Goal: Task Accomplishment & Management: Manage account settings

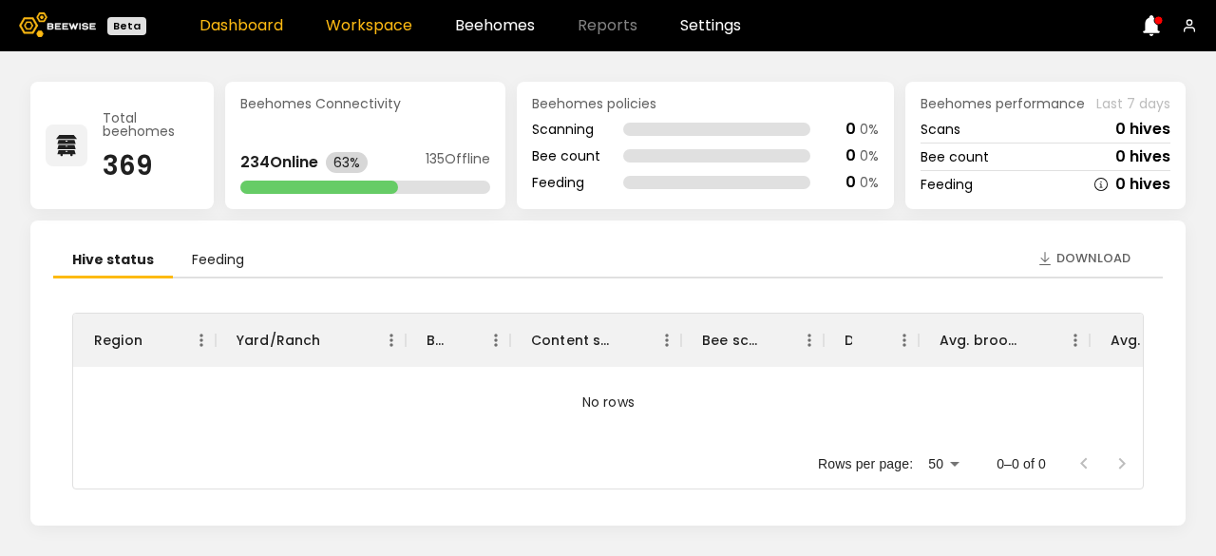
click at [388, 32] on link "Workspace" at bounding box center [369, 25] width 86 height 15
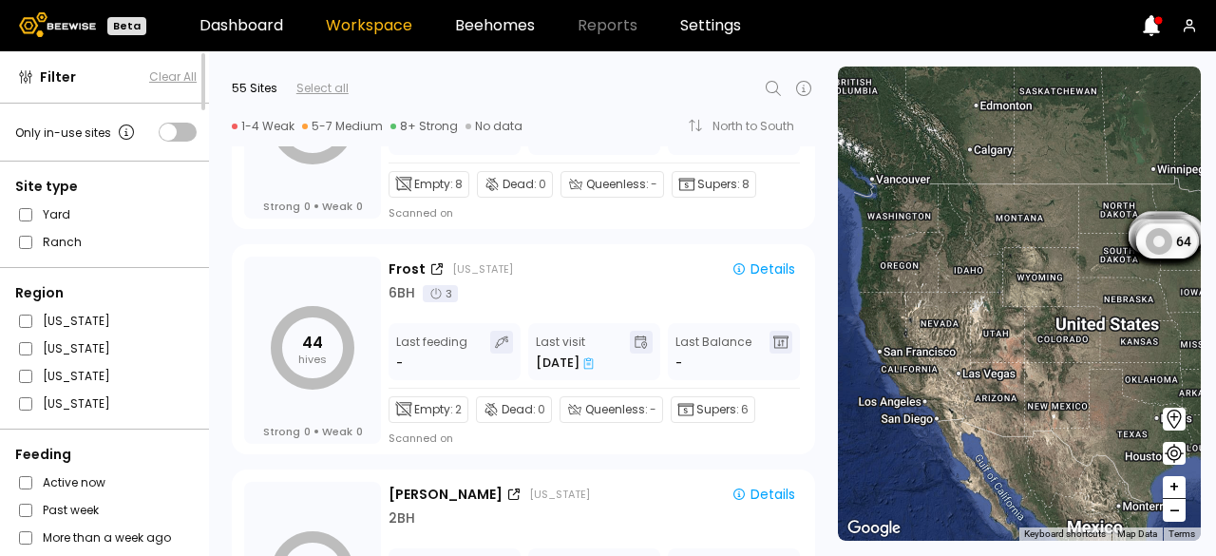
scroll to position [365, 0]
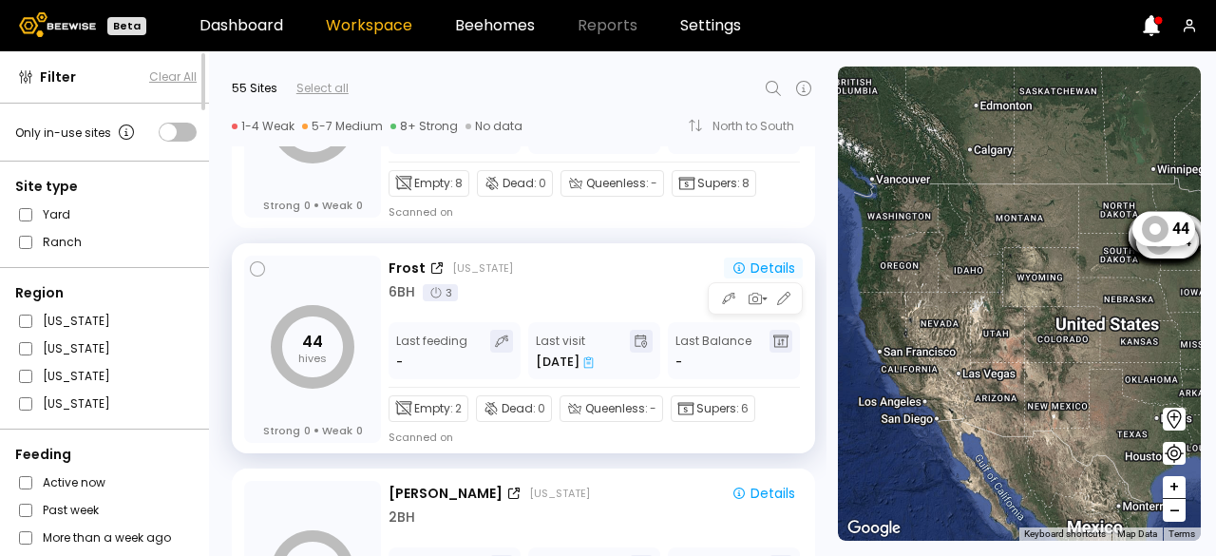
click at [751, 264] on div "Details" at bounding box center [764, 267] width 64 height 17
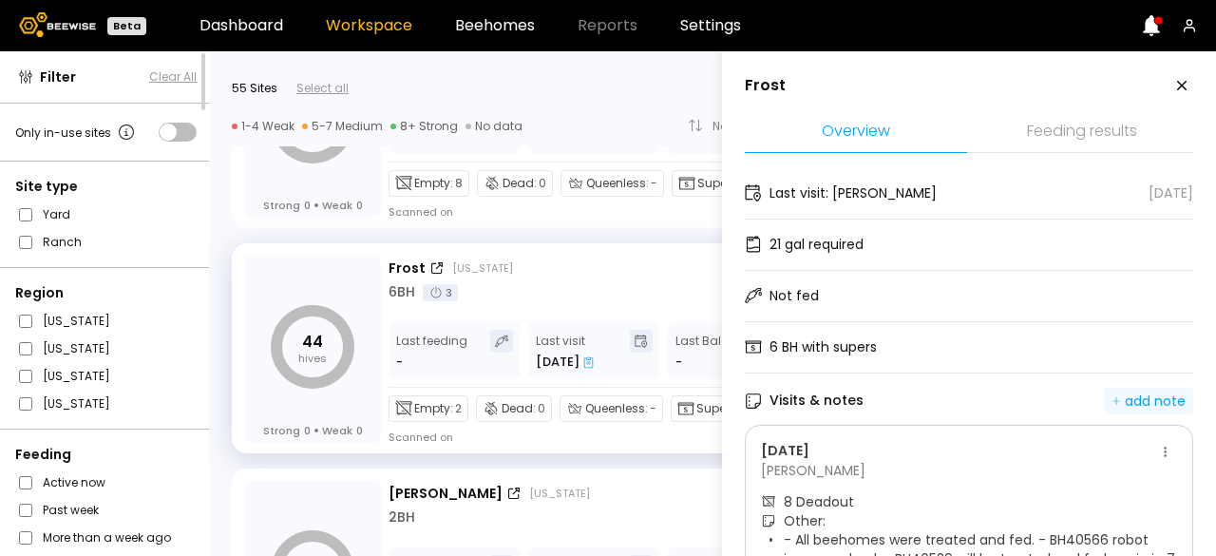
click at [1156, 402] on div "add note" at bounding box center [1149, 400] width 74 height 17
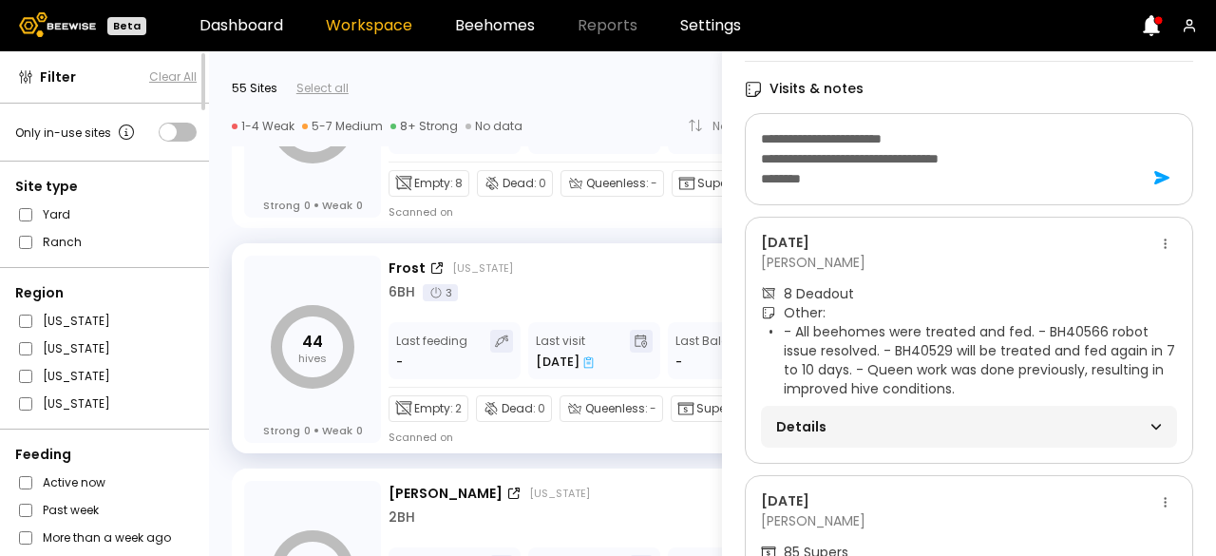
scroll to position [316, 0]
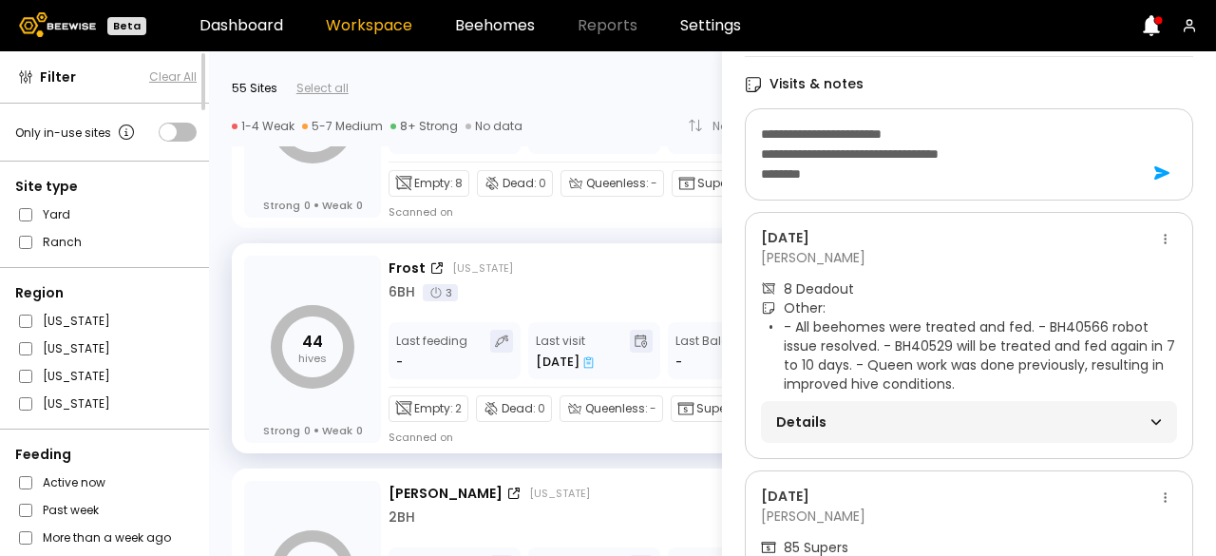
click at [1024, 427] on div "Details" at bounding box center [969, 422] width 386 height 27
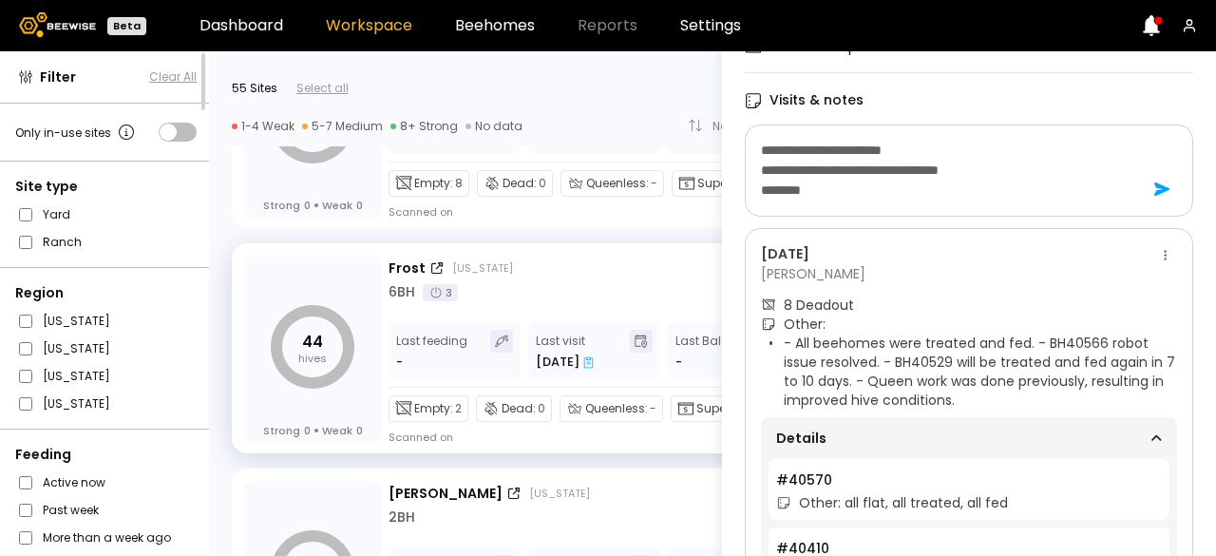
scroll to position [297, 0]
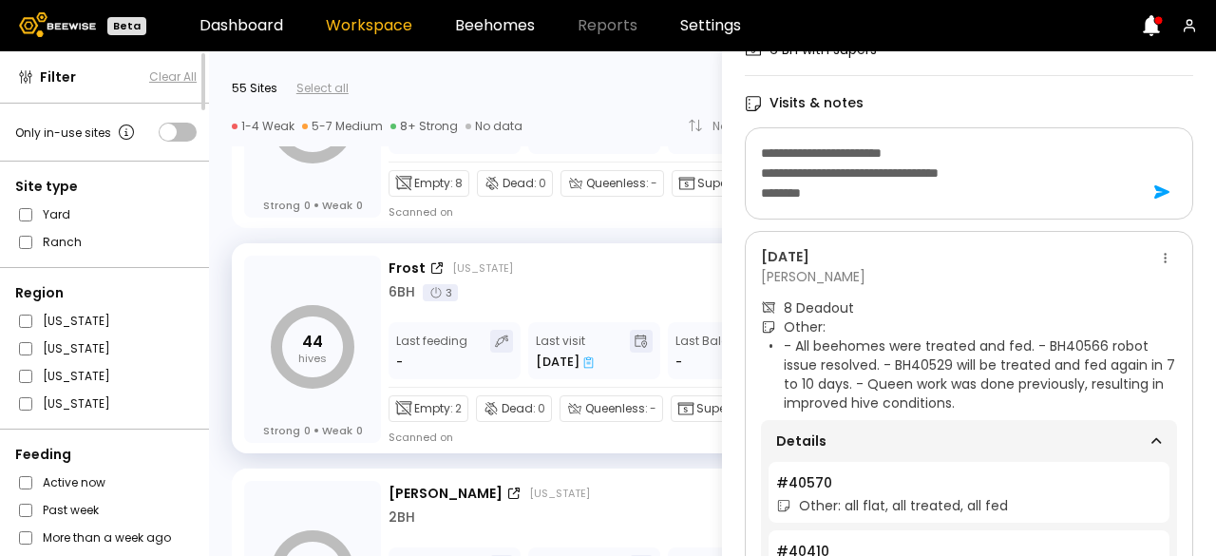
click at [833, 187] on textarea "**********" at bounding box center [946, 173] width 371 height 67
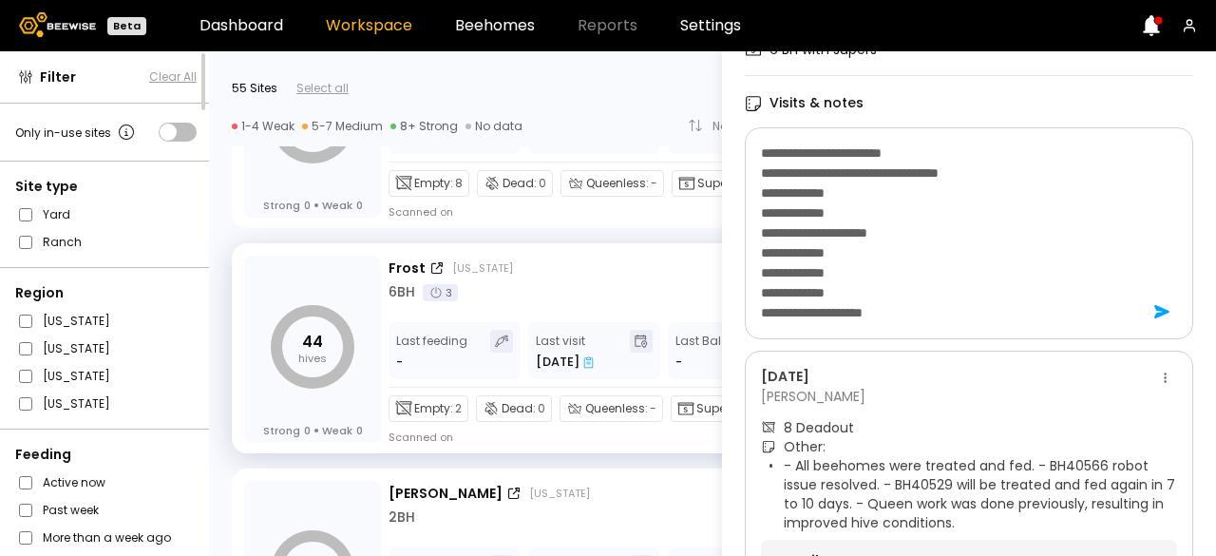
click at [929, 154] on textarea "**********" at bounding box center [946, 233] width 371 height 187
type textarea "**********"
click at [1154, 311] on icon at bounding box center [1161, 311] width 15 height 13
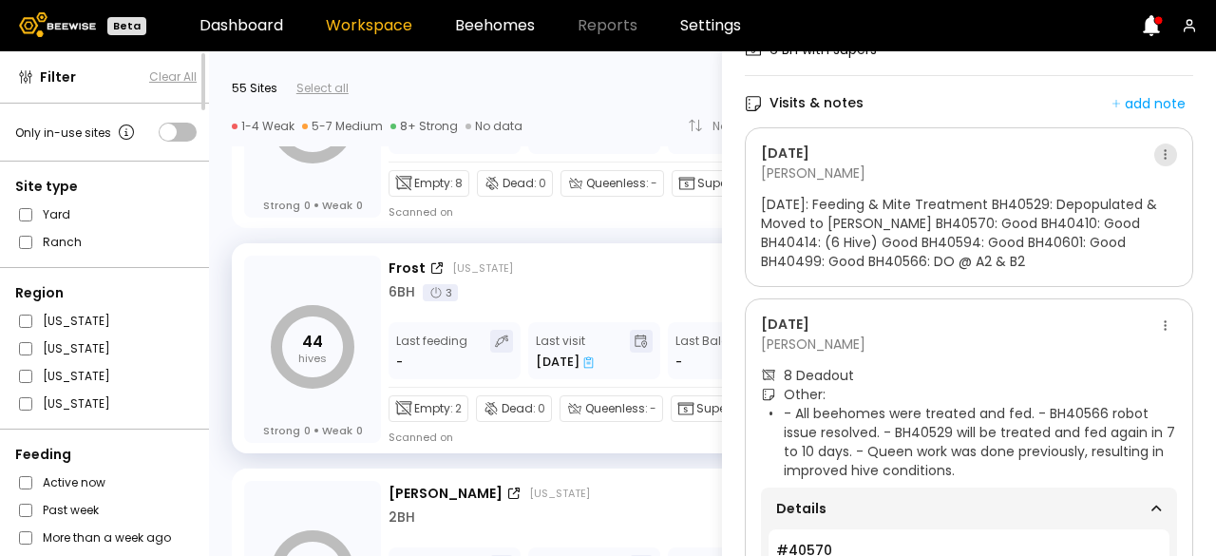
click at [1159, 155] on button at bounding box center [1165, 154] width 23 height 23
click at [1108, 199] on div "Edit" at bounding box center [1123, 189] width 67 height 29
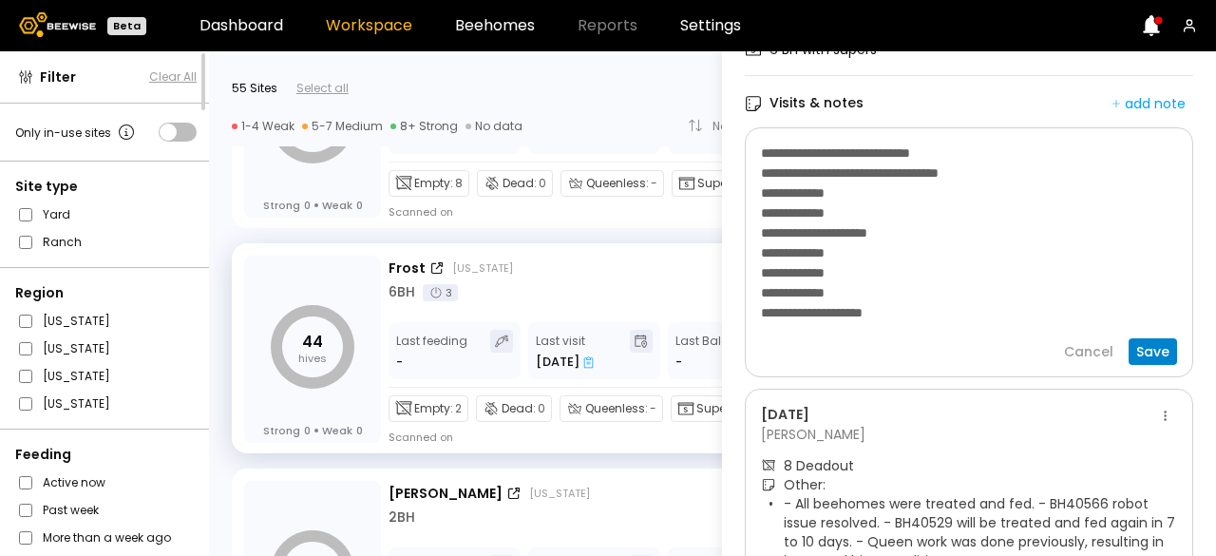
click at [1153, 347] on div "Save" at bounding box center [1152, 351] width 33 height 17
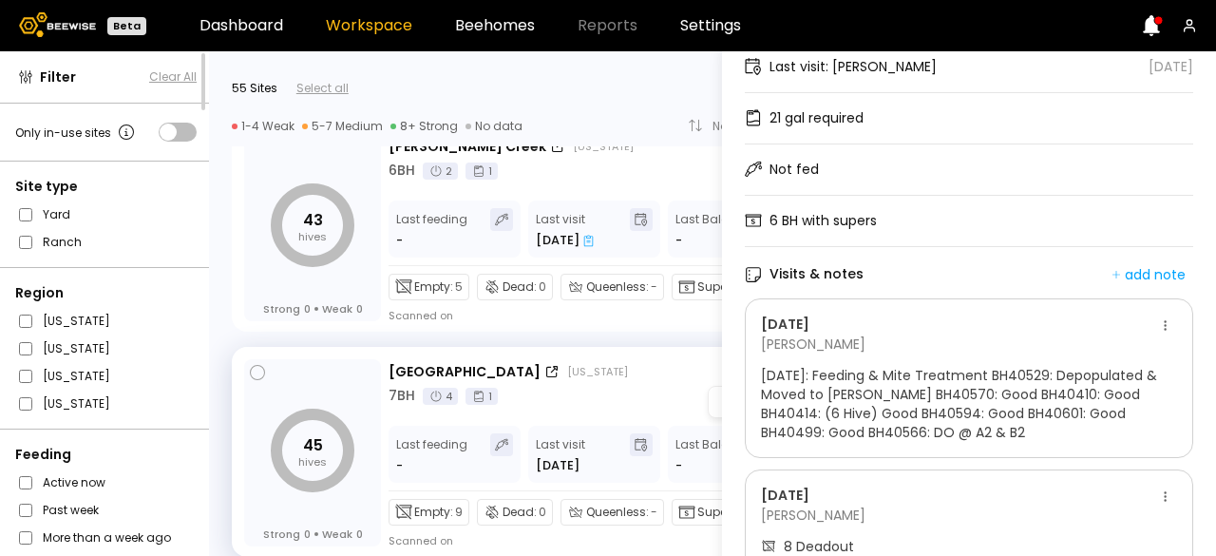
scroll to position [0, 0]
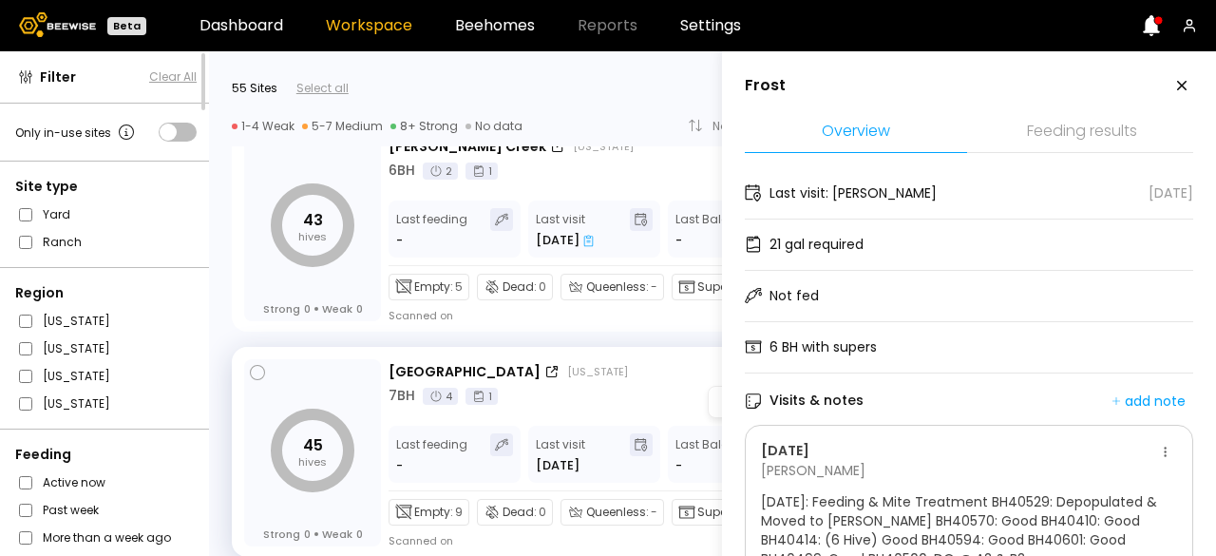
click at [675, 394] on div "7 BH 4 1" at bounding box center [596, 396] width 414 height 20
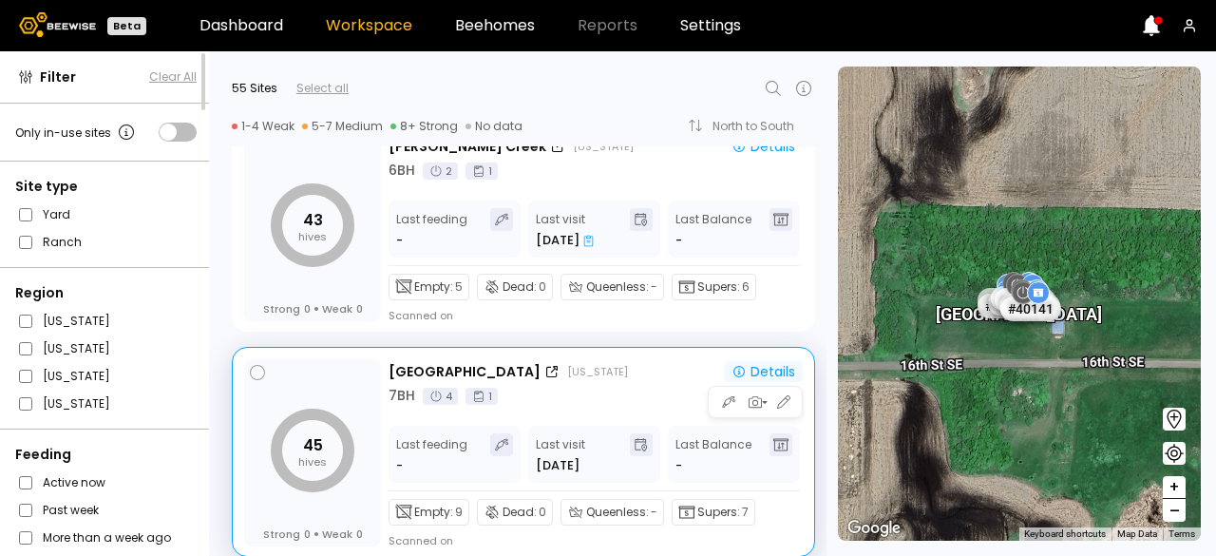
click at [753, 363] on div "Details" at bounding box center [764, 371] width 64 height 17
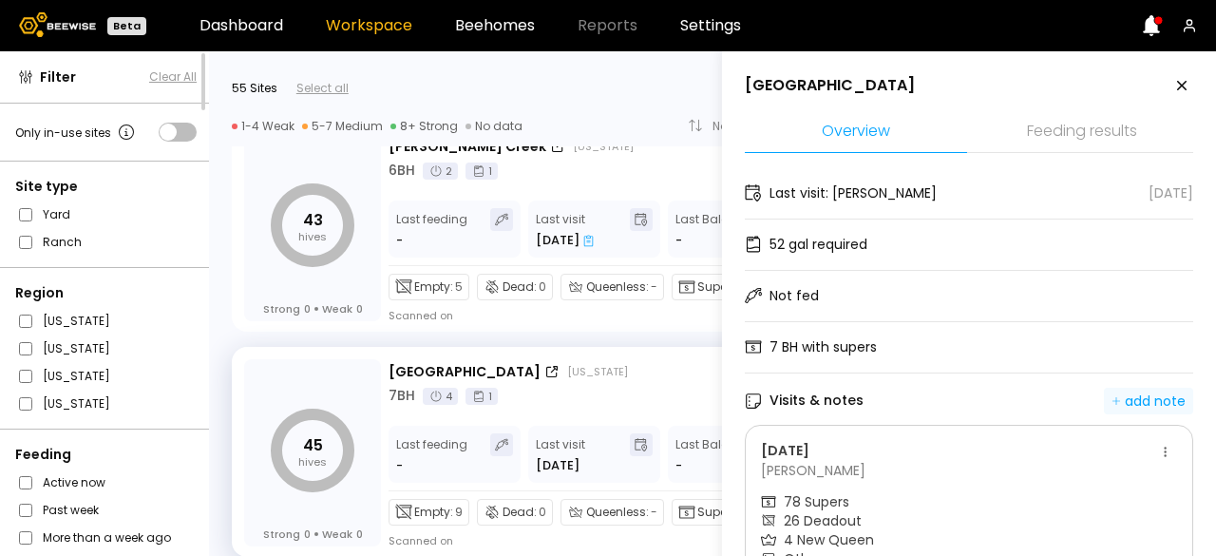
click at [1170, 398] on div "add note" at bounding box center [1149, 400] width 74 height 17
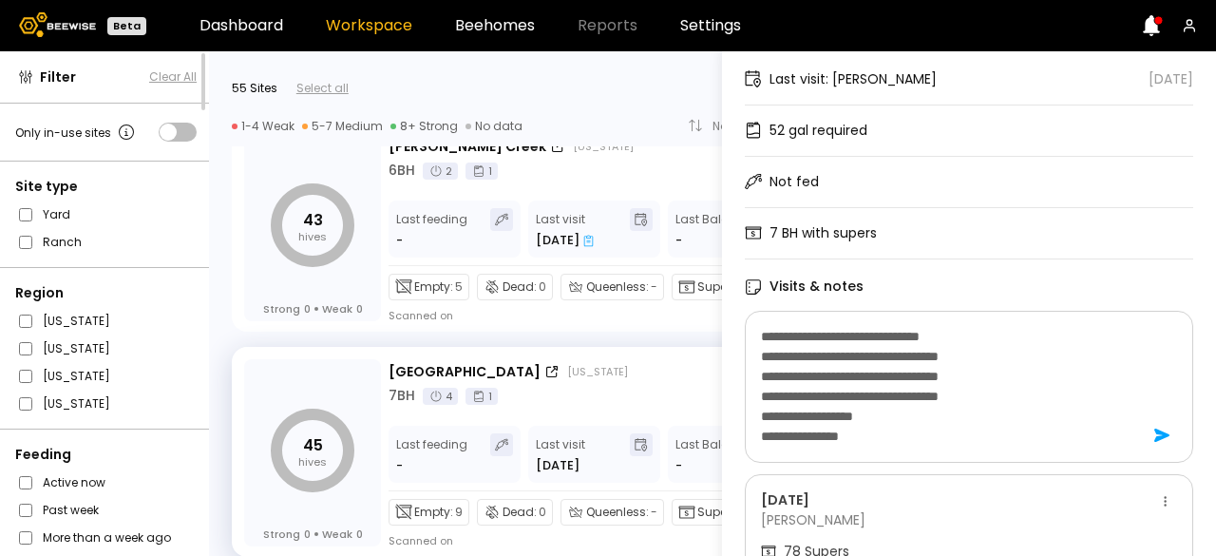
scroll to position [119, 0]
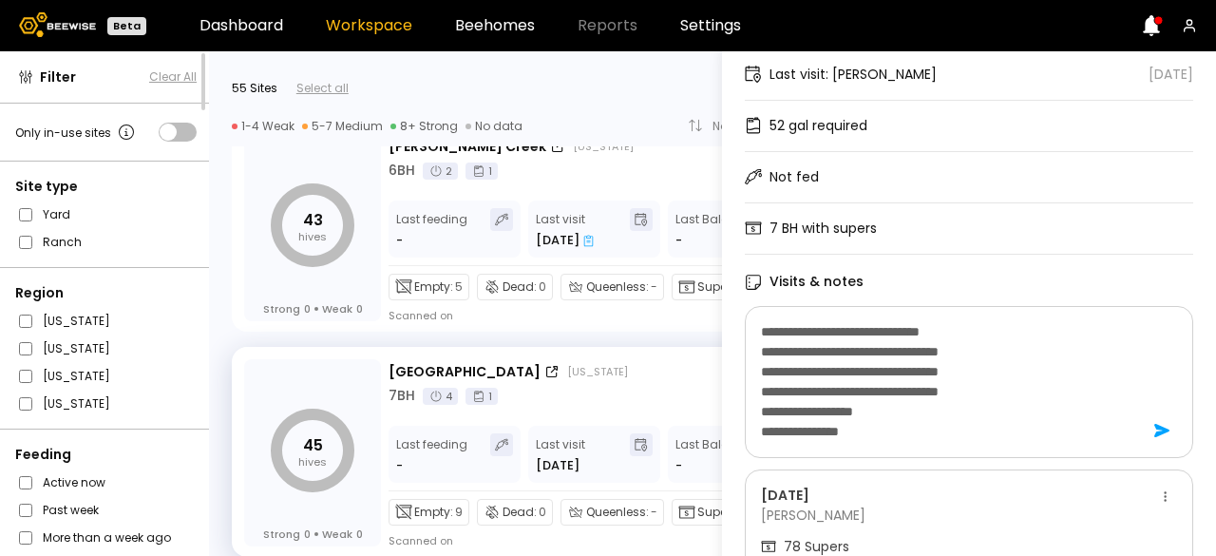
click at [986, 390] on textarea "**********" at bounding box center [946, 381] width 371 height 127
click at [905, 442] on textarea "**********" at bounding box center [946, 381] width 371 height 127
type textarea "**********"
click at [1151, 485] on icon at bounding box center [1162, 490] width 30 height 30
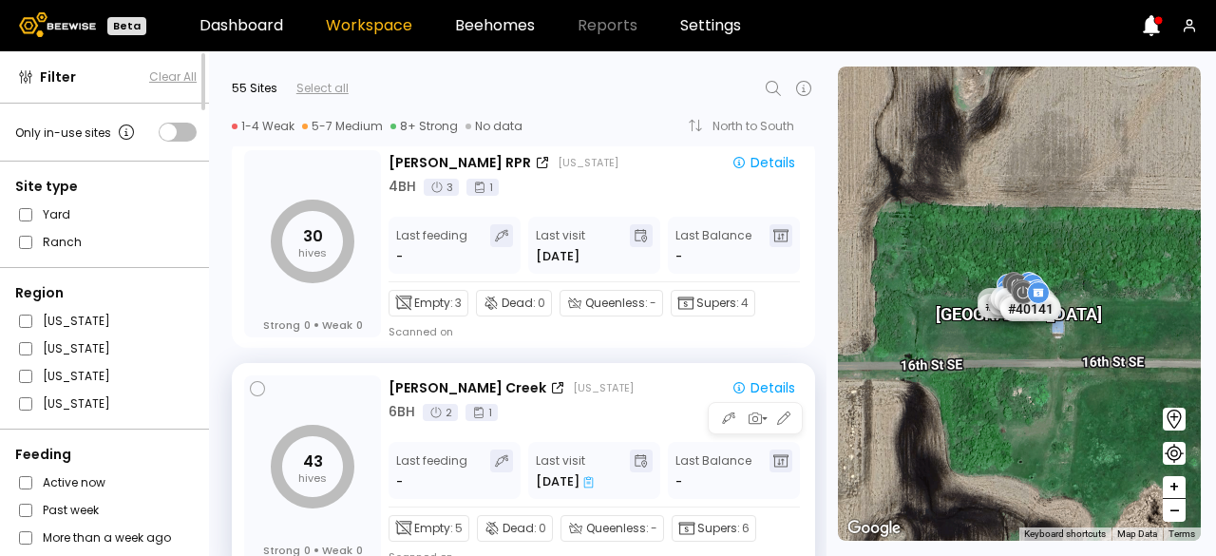
scroll to position [0, 0]
click at [631, 397] on div "[PERSON_NAME] Creek [US_STATE] Details 6 BH 2 1" at bounding box center [596, 399] width 414 height 45
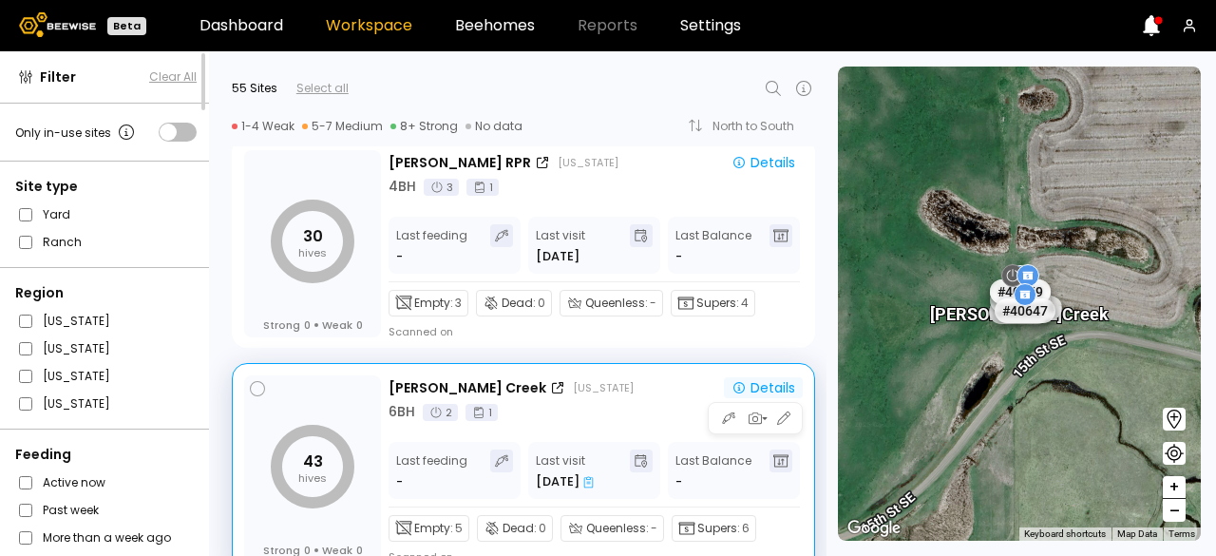
click at [758, 390] on div "Details" at bounding box center [764, 387] width 64 height 17
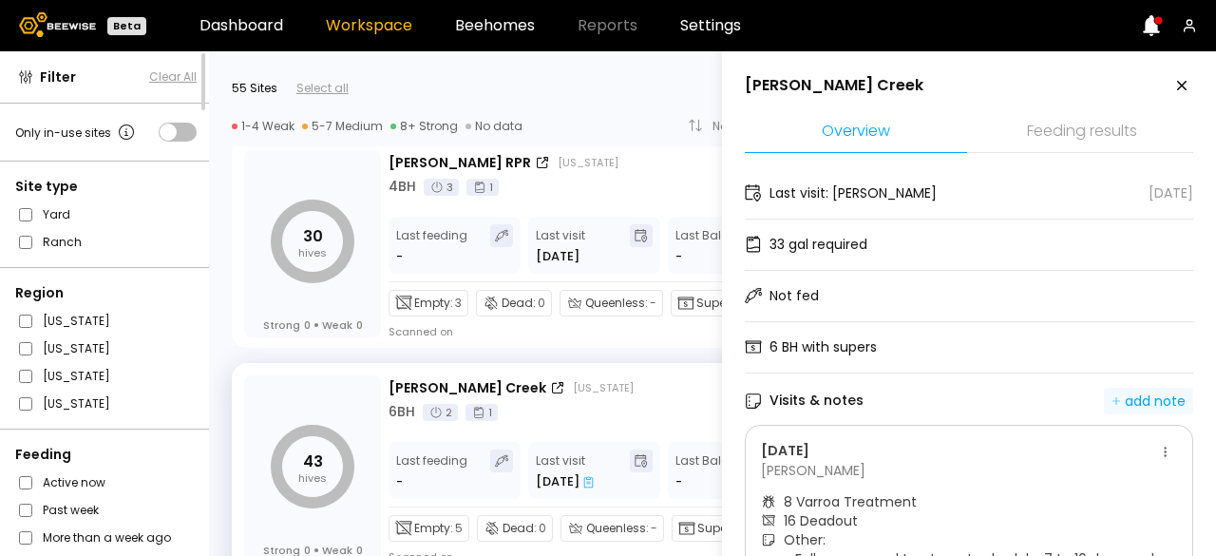
click at [1131, 394] on div "add note" at bounding box center [1149, 400] width 74 height 17
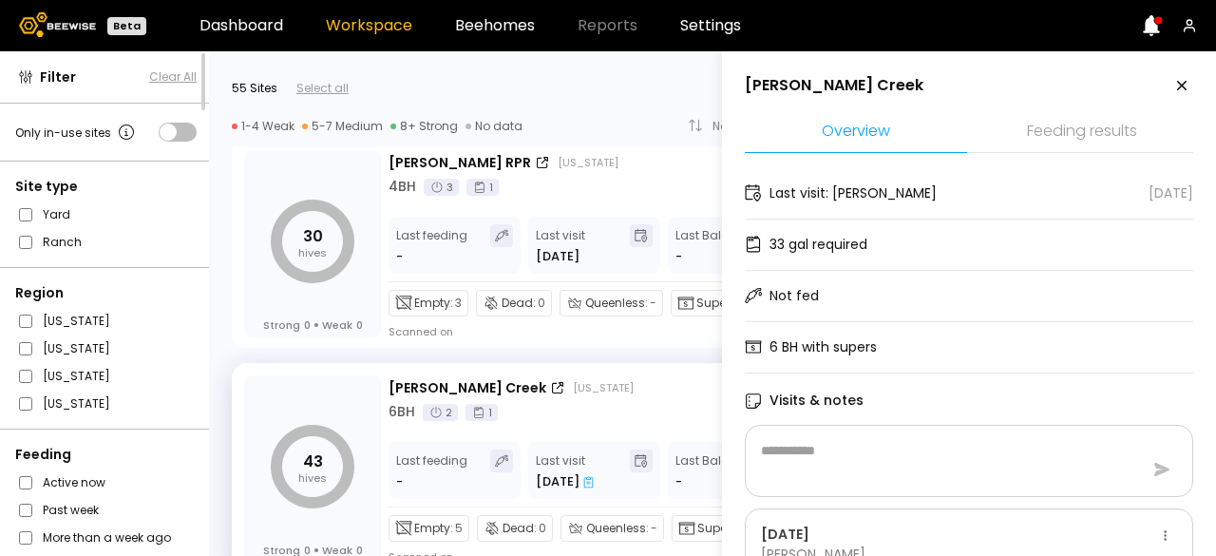
type textarea "*"
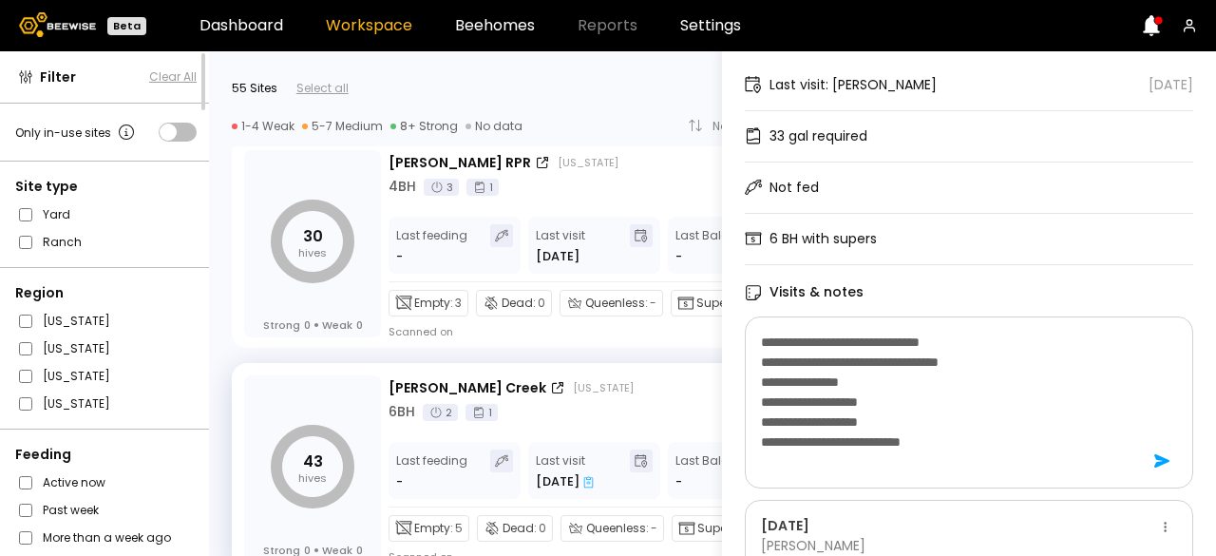
scroll to position [109, 0]
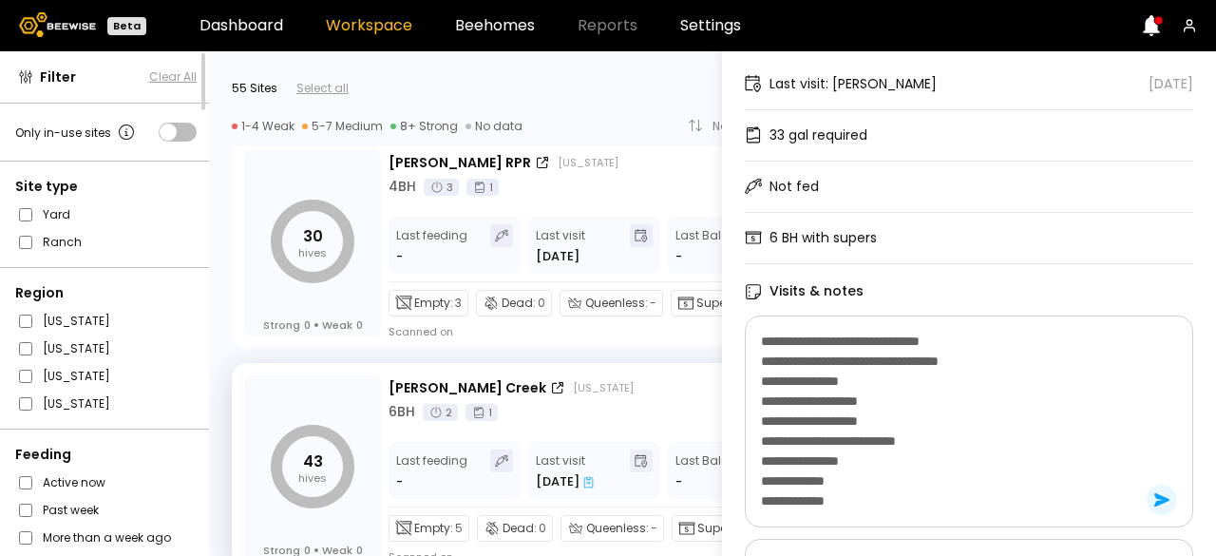
type textarea "**********"
click at [1147, 493] on icon at bounding box center [1162, 500] width 30 height 30
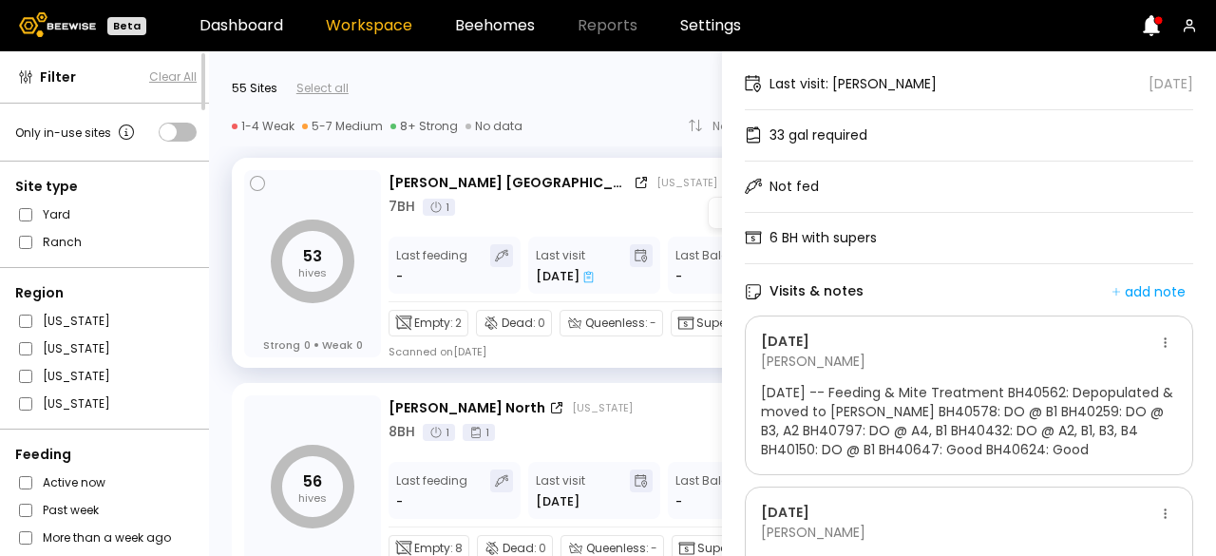
scroll to position [0, 0]
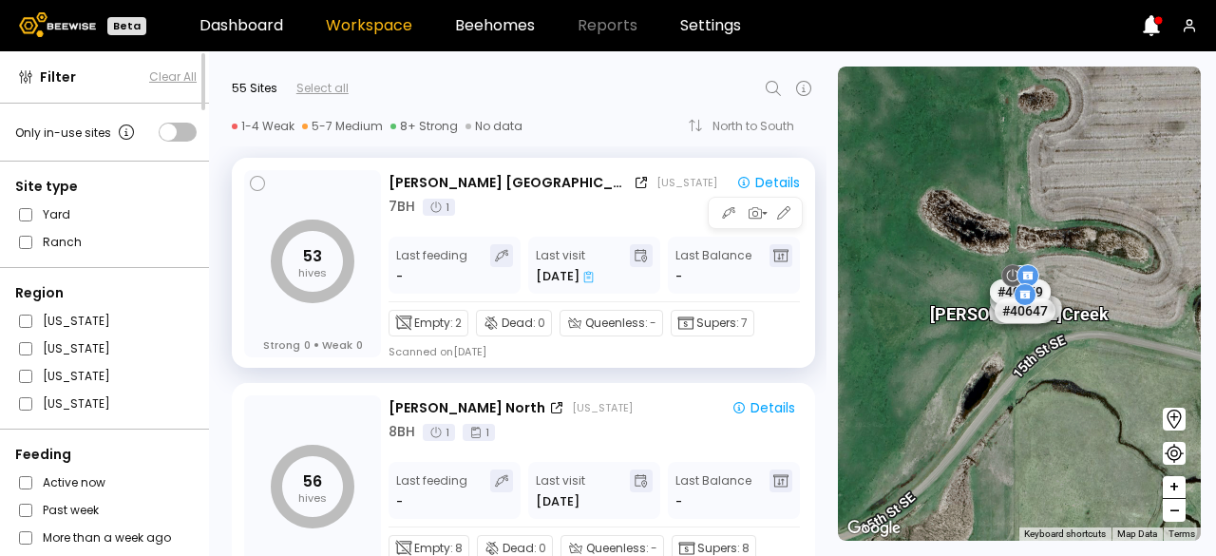
click at [612, 198] on div "7 BH 1" at bounding box center [598, 207] width 419 height 20
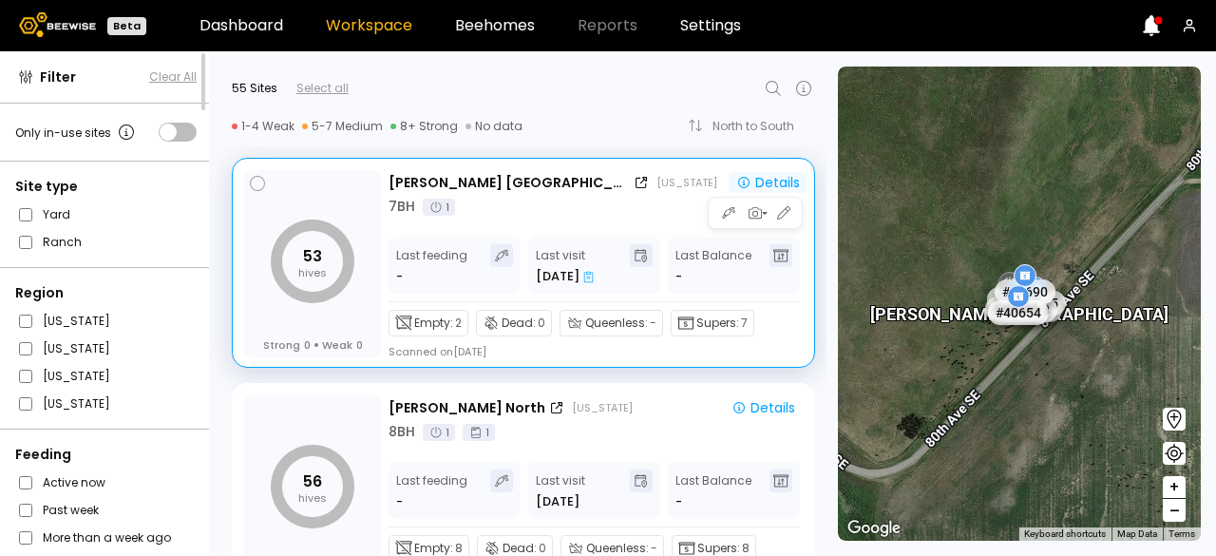
click at [752, 183] on div "Details" at bounding box center [768, 182] width 64 height 17
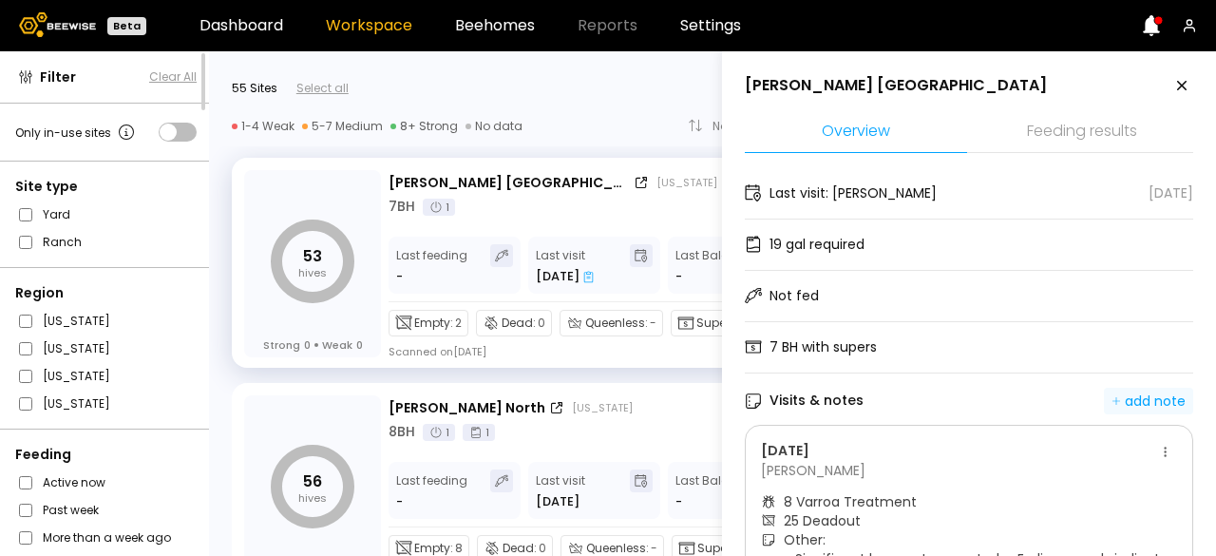
click at [1159, 389] on button "add note" at bounding box center [1148, 401] width 89 height 27
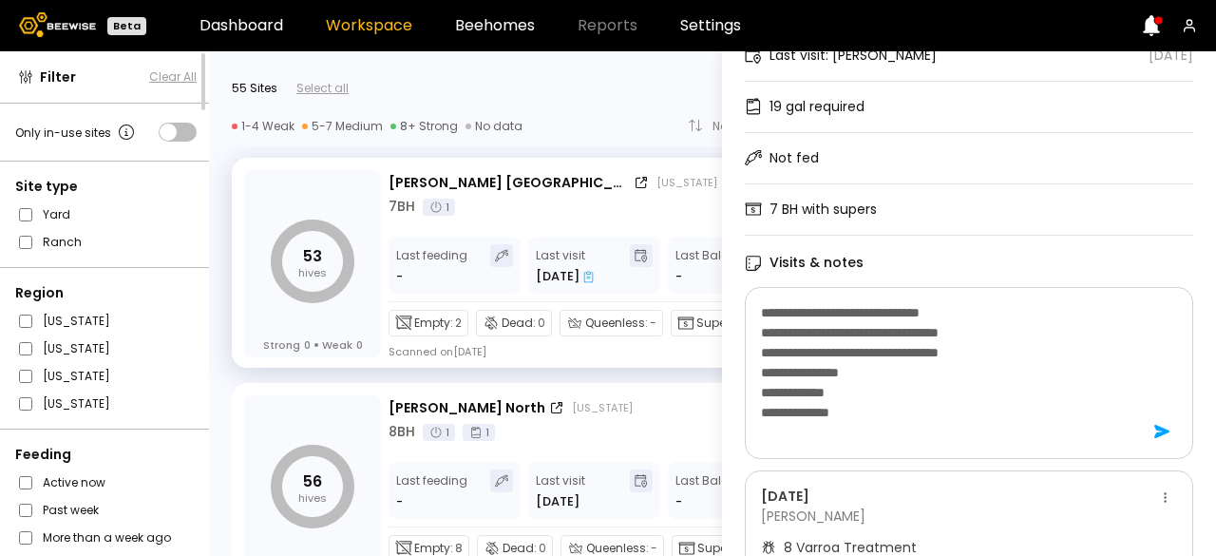
scroll to position [139, 0]
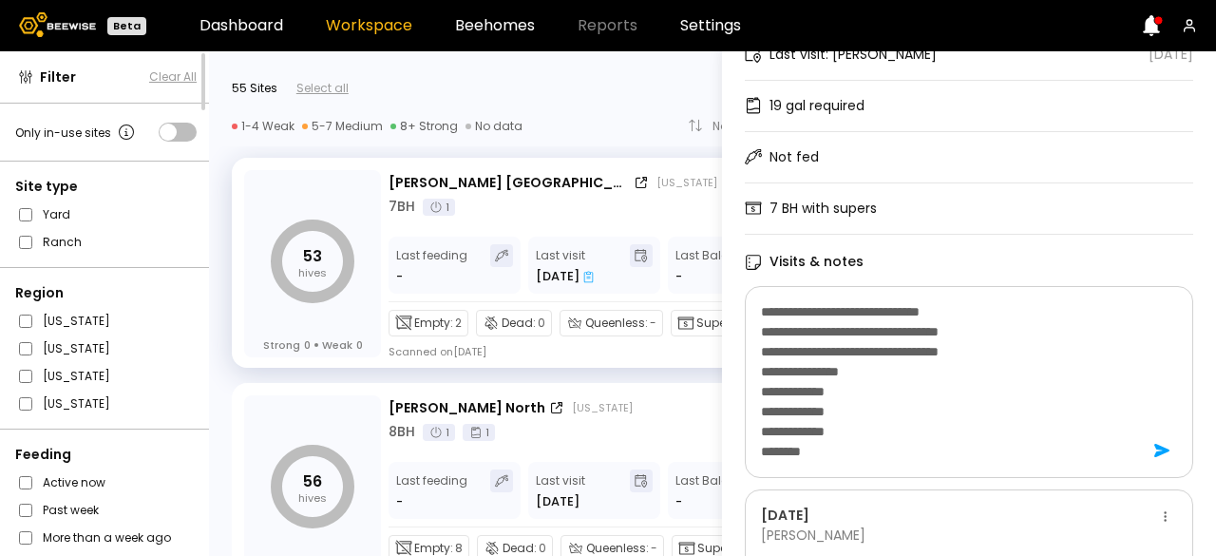
click at [939, 426] on textarea "**********" at bounding box center [946, 381] width 371 height 167
click at [828, 445] on textarea "**********" at bounding box center [946, 381] width 371 height 167
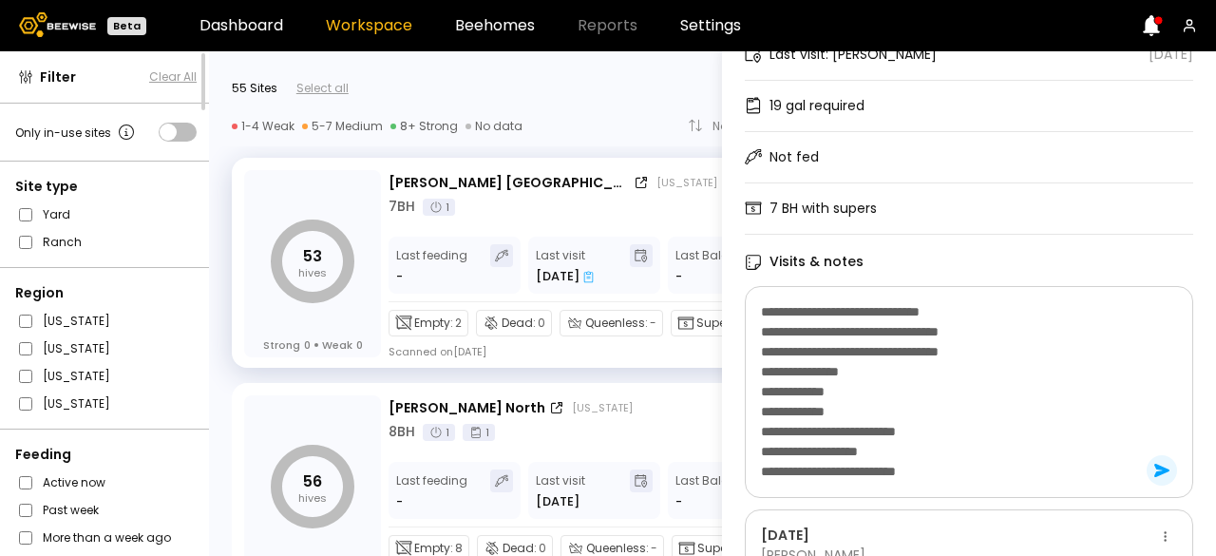
type textarea "**********"
click at [1162, 466] on icon at bounding box center [1162, 470] width 30 height 30
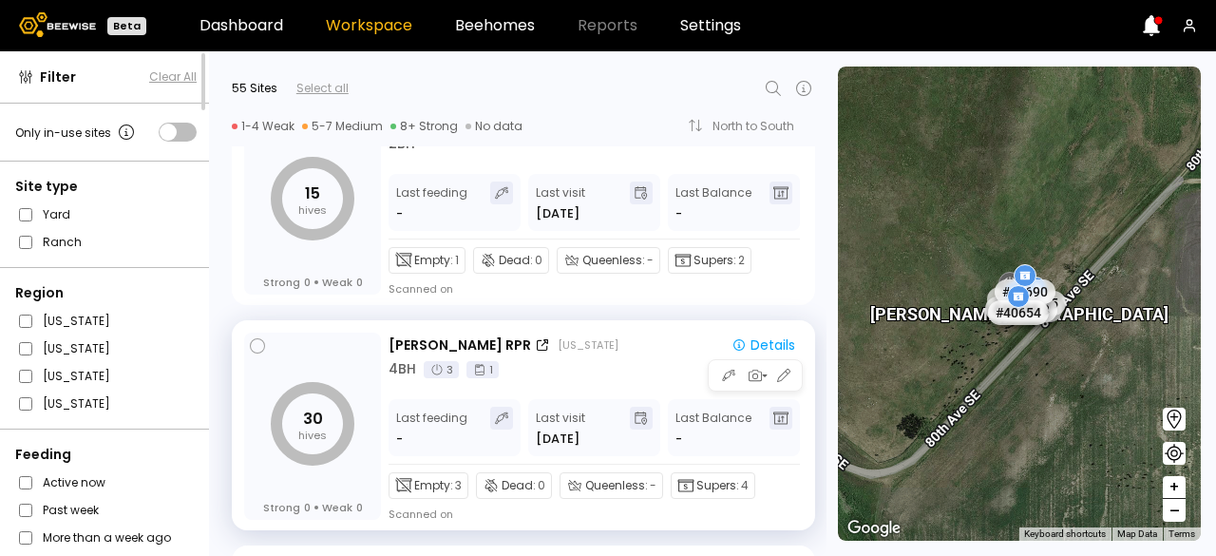
scroll to position [0, 0]
click at [602, 371] on div "4 BH 3 1" at bounding box center [596, 369] width 414 height 20
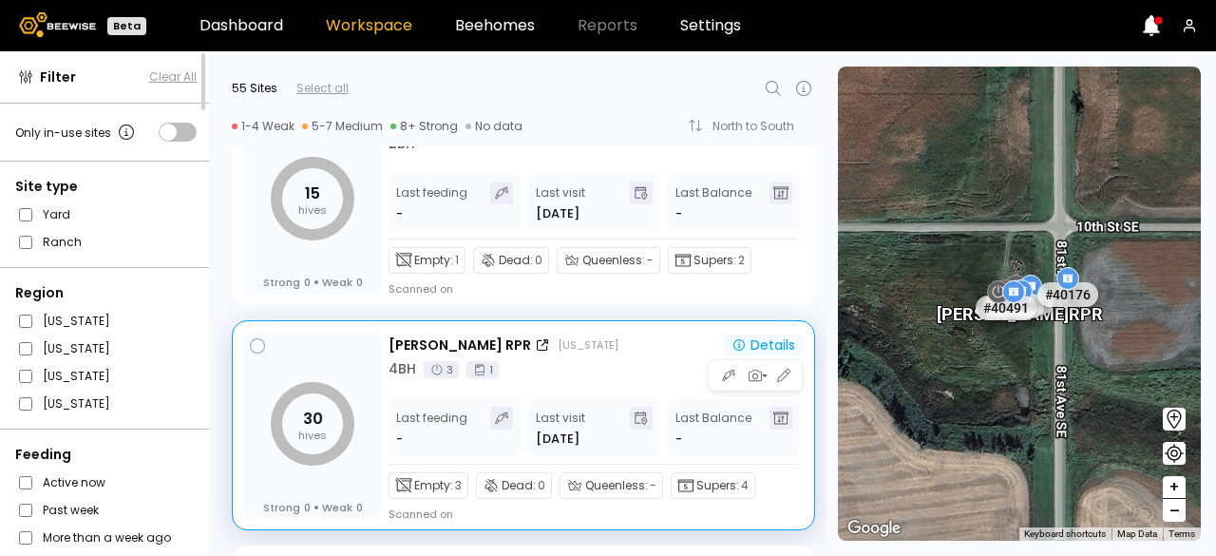
click at [768, 342] on div "Details" at bounding box center [764, 344] width 64 height 17
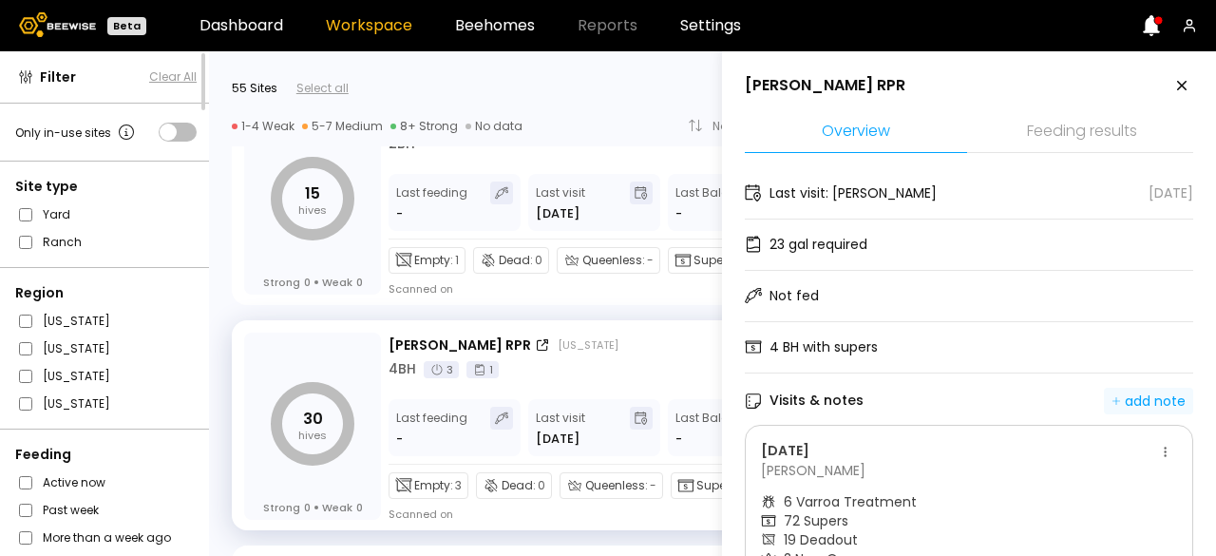
click at [1154, 392] on div "add note" at bounding box center [1149, 400] width 74 height 17
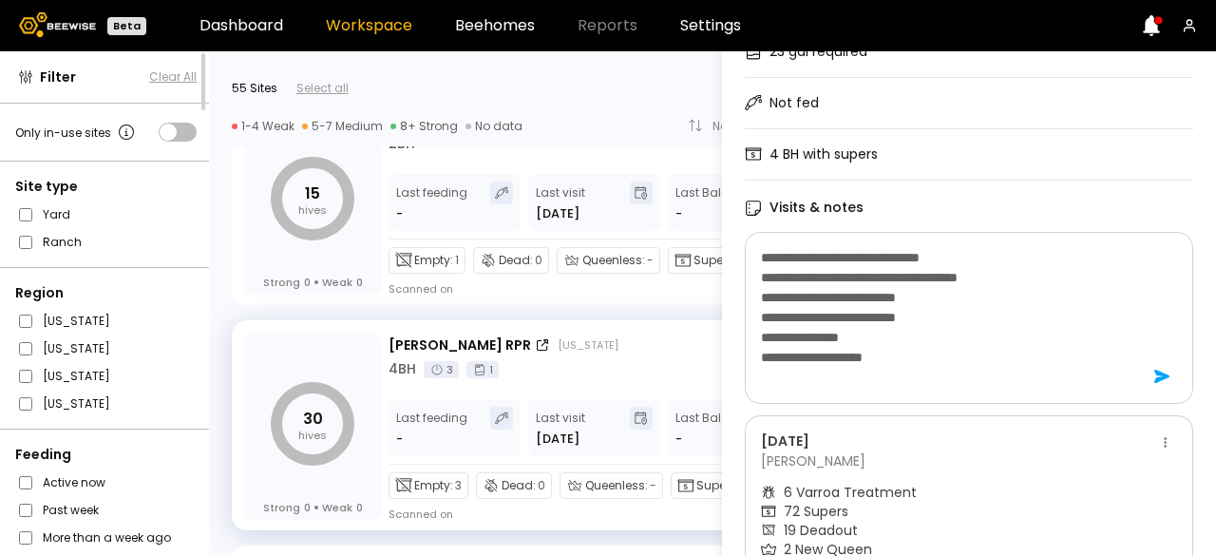
scroll to position [194, 0]
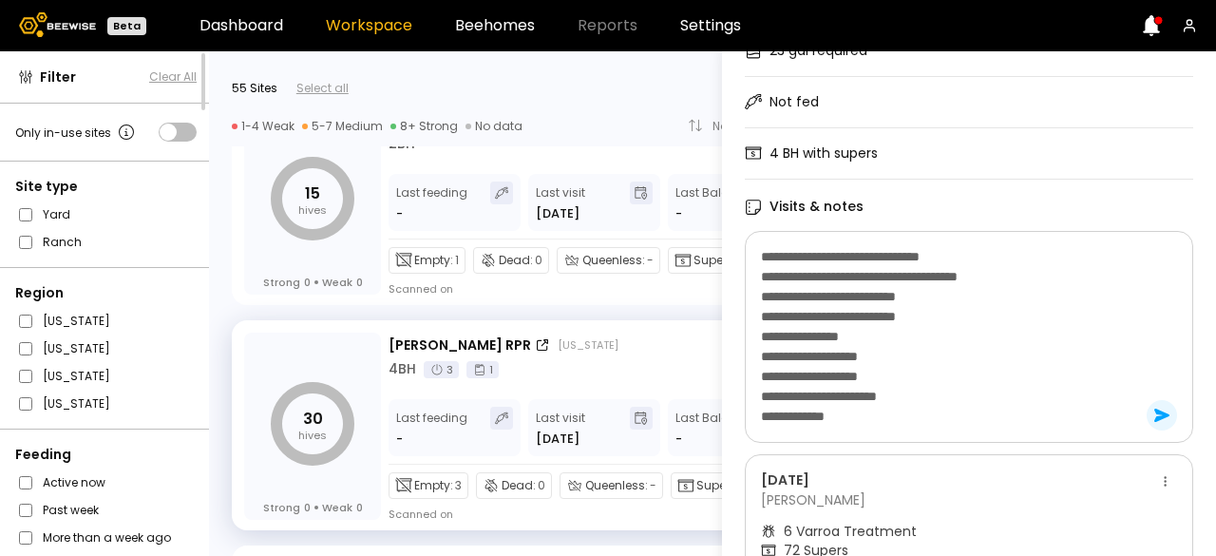
type textarea "**********"
click at [1163, 415] on icon at bounding box center [1162, 415] width 30 height 30
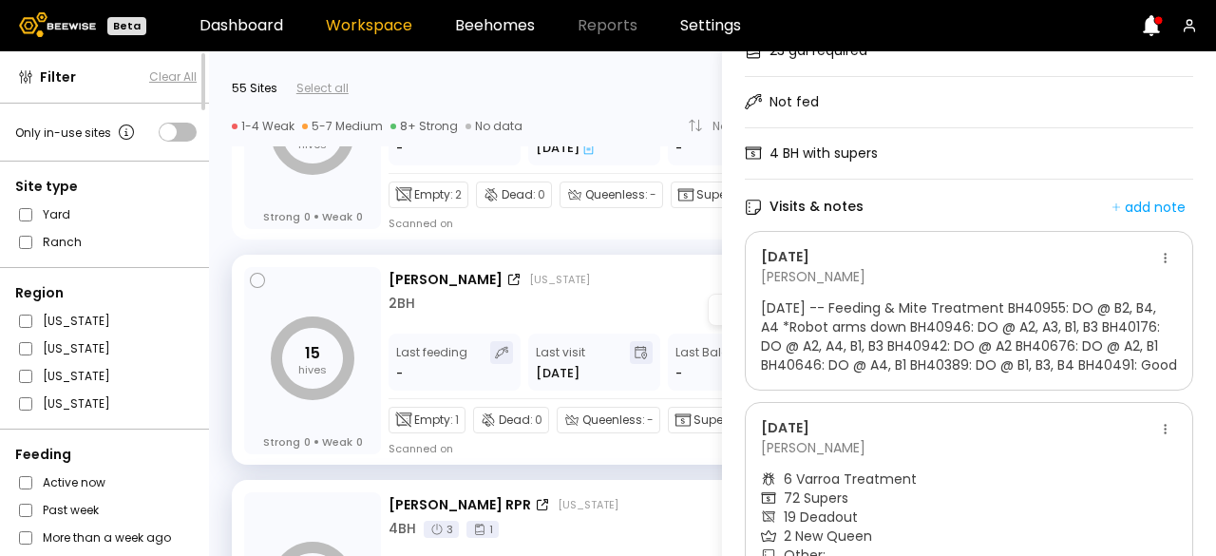
scroll to position [0, 0]
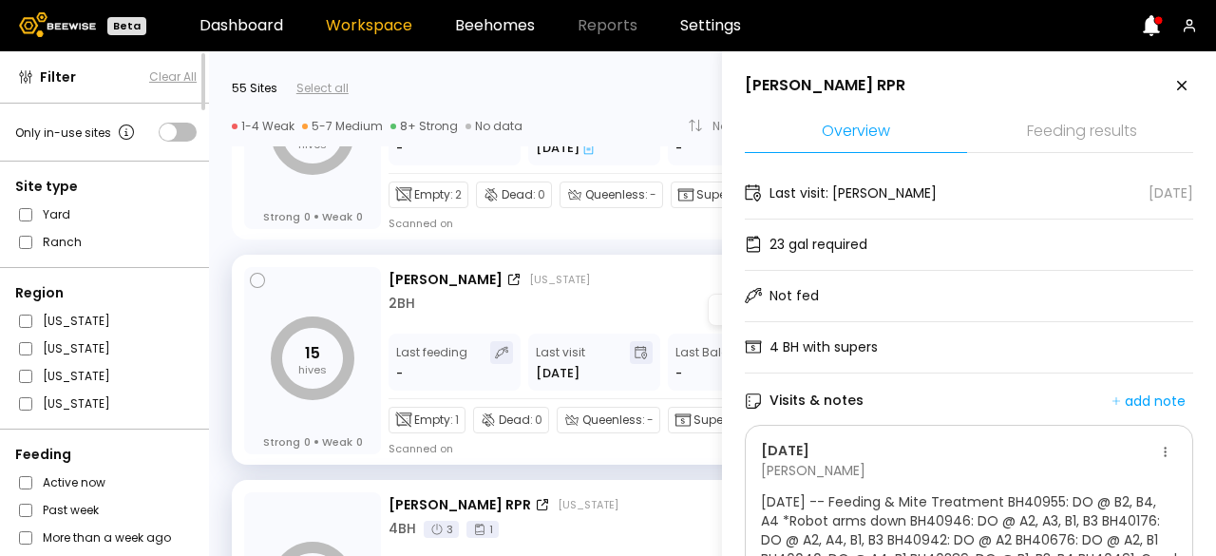
click at [602, 303] on div "2 BH" at bounding box center [596, 304] width 414 height 20
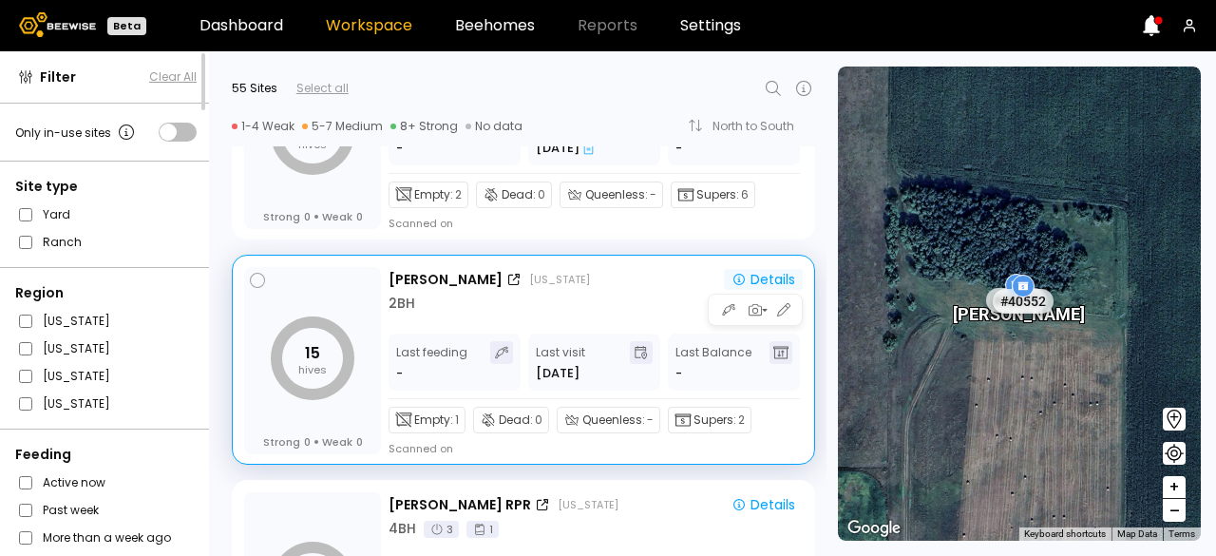
click at [755, 273] on div "Details" at bounding box center [764, 279] width 64 height 17
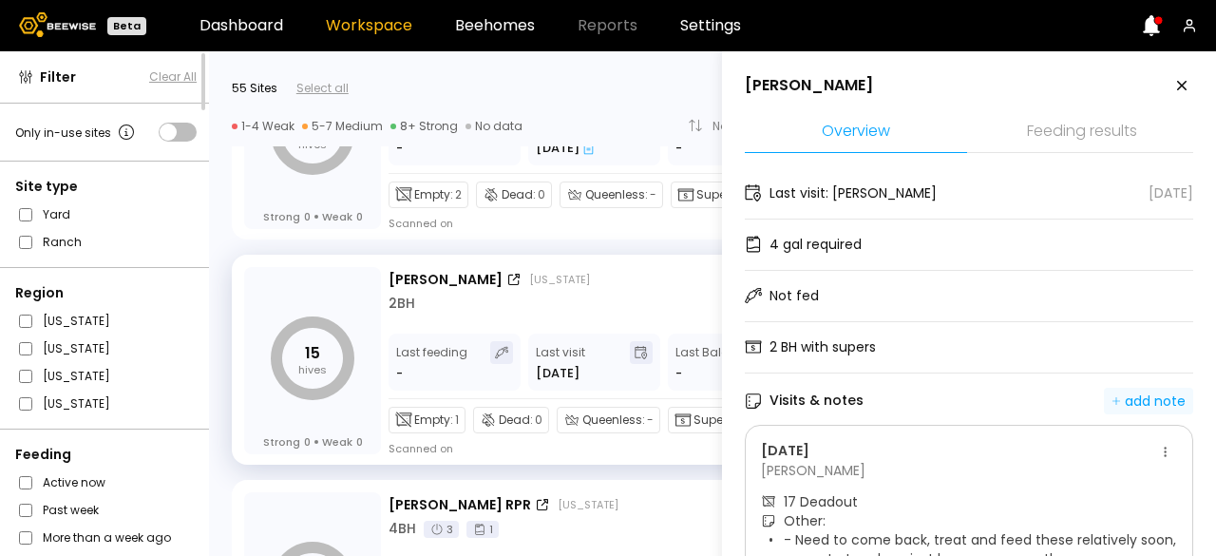
click at [1130, 398] on div "add note" at bounding box center [1149, 400] width 74 height 17
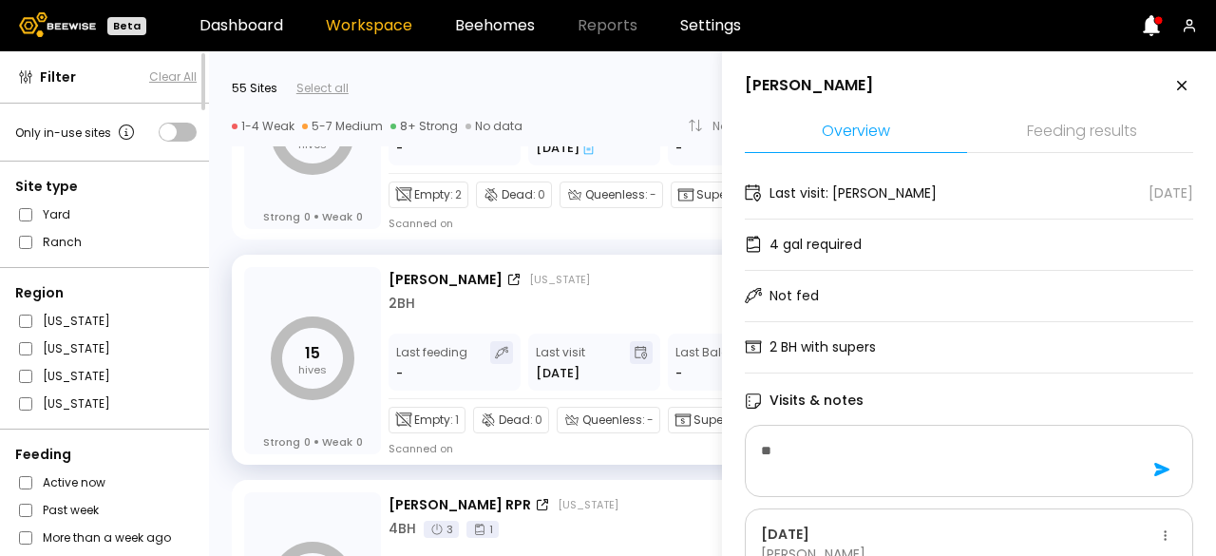
type textarea "*"
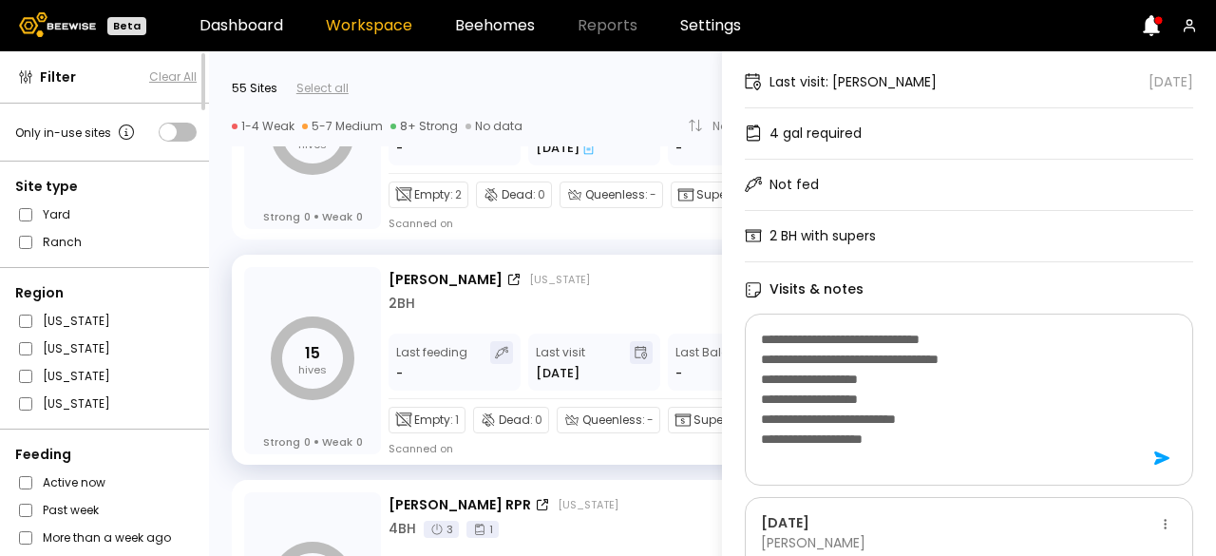
scroll to position [112, 0]
type textarea "**********"
click at [1160, 462] on icon at bounding box center [1162, 457] width 30 height 30
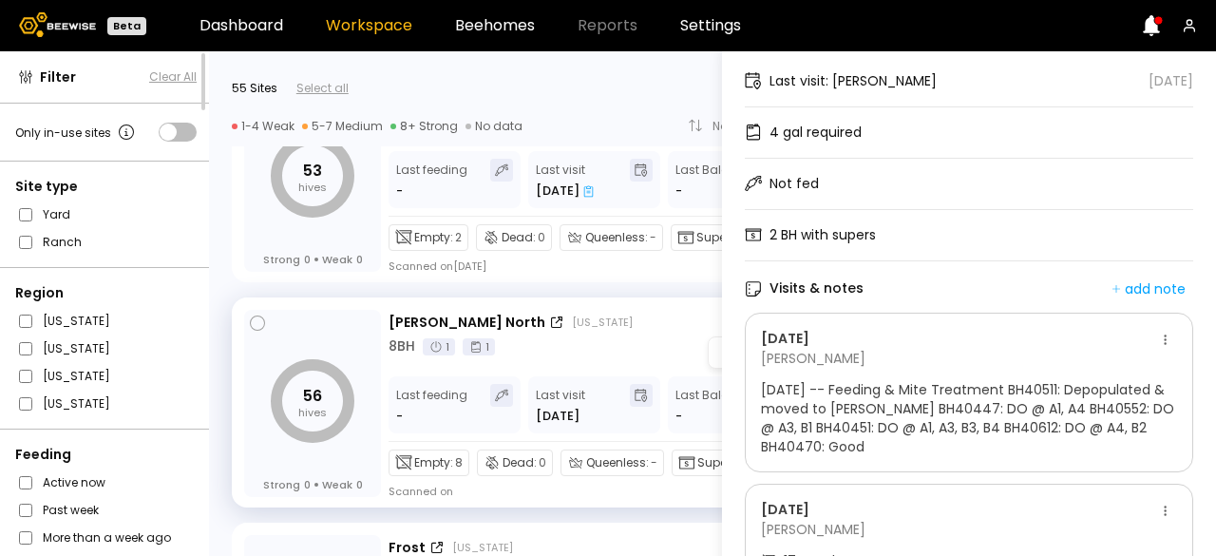
scroll to position [0, 0]
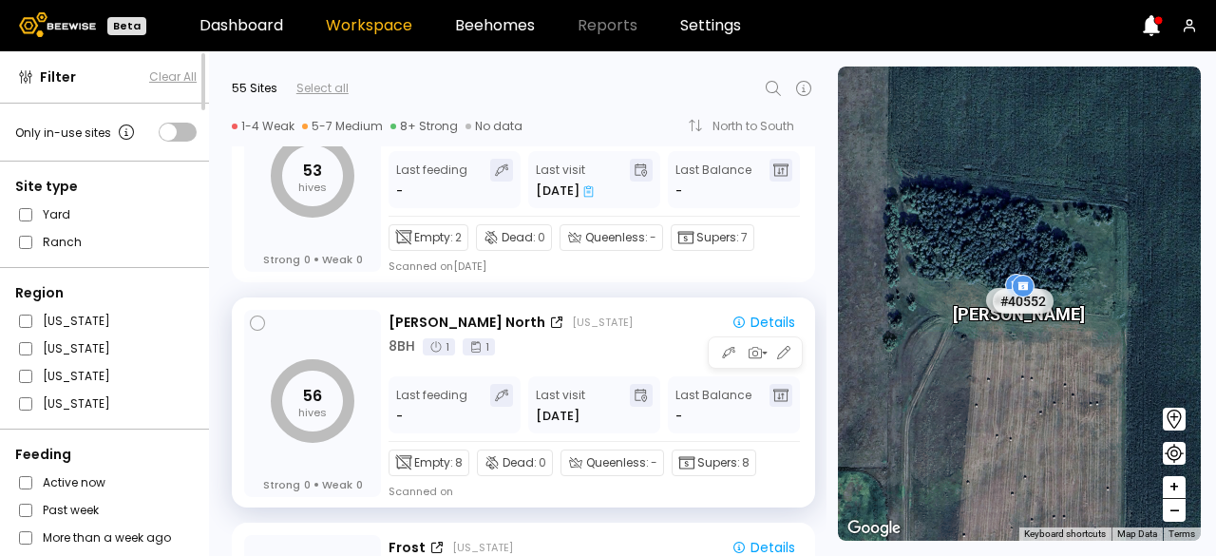
click at [619, 347] on div "8 BH 1 1" at bounding box center [596, 346] width 414 height 20
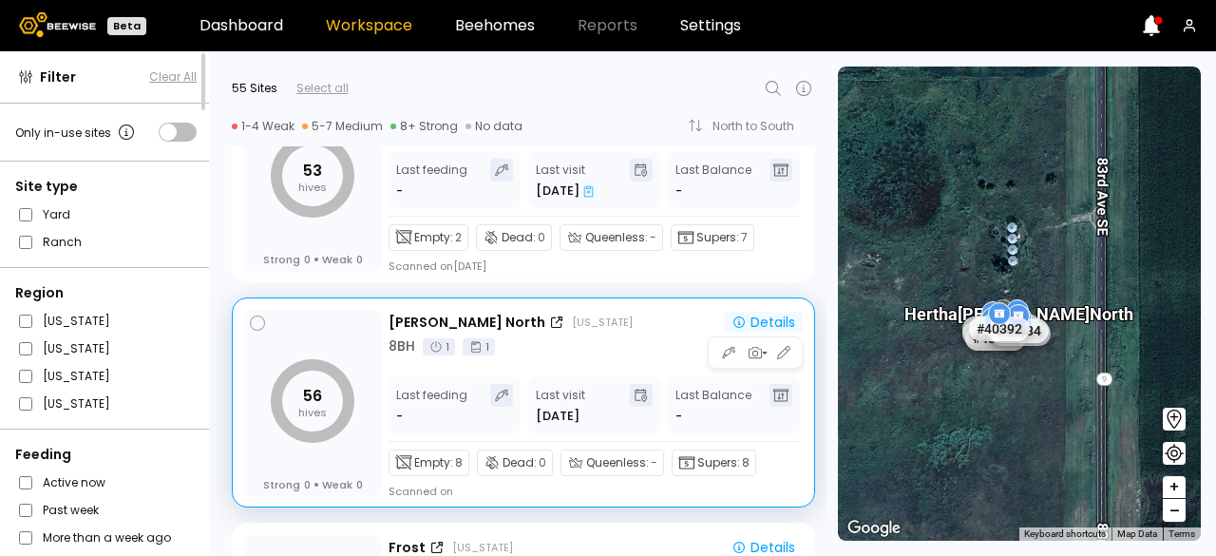
click at [766, 322] on div "Details" at bounding box center [764, 322] width 64 height 17
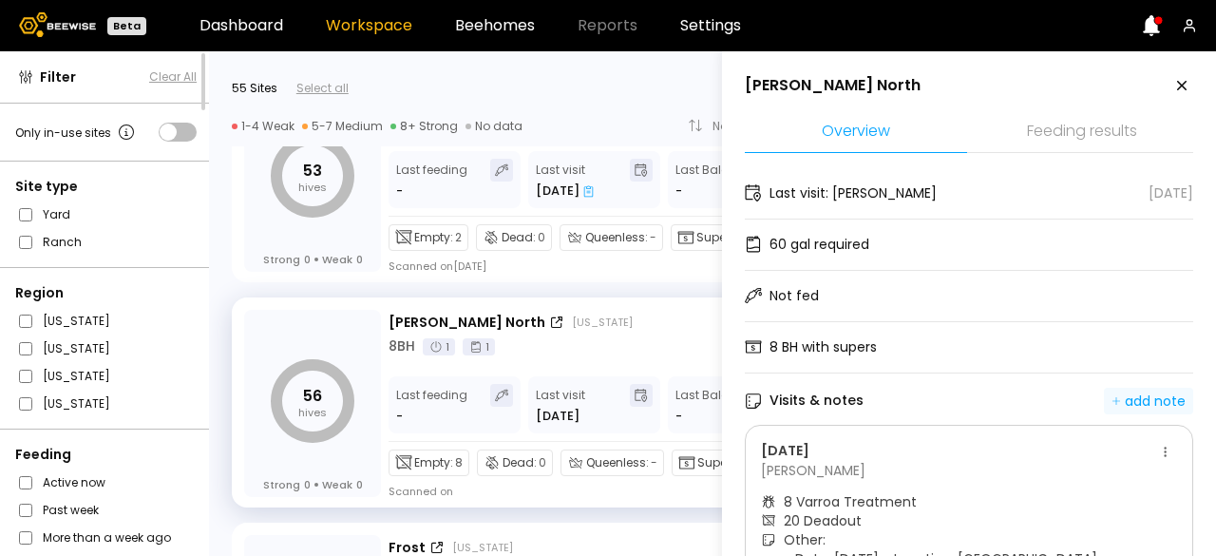
click at [1140, 406] on div "add note" at bounding box center [1149, 400] width 74 height 17
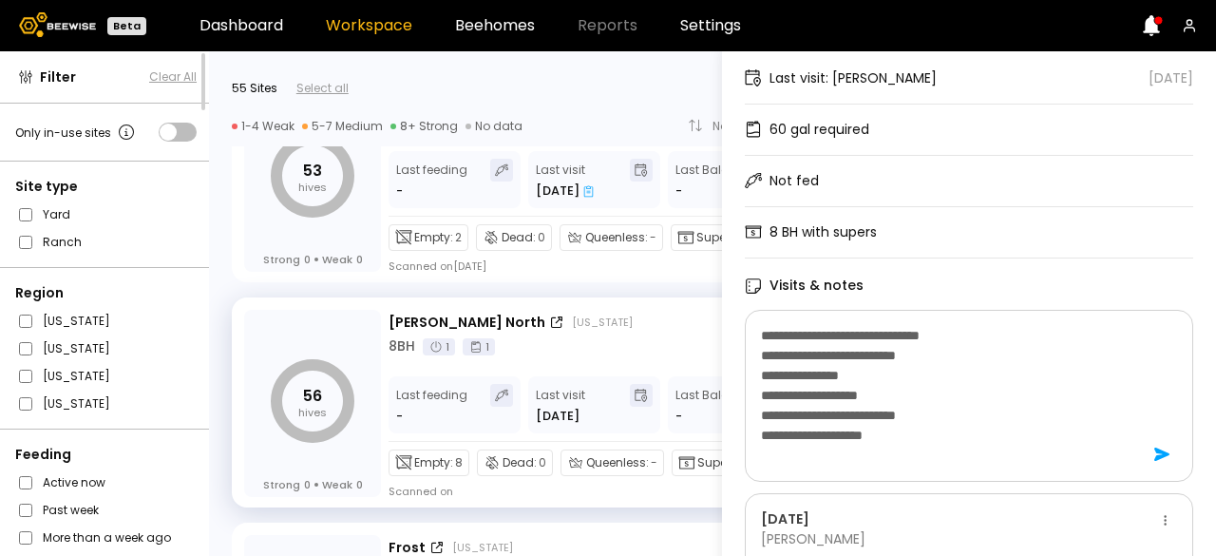
scroll to position [116, 0]
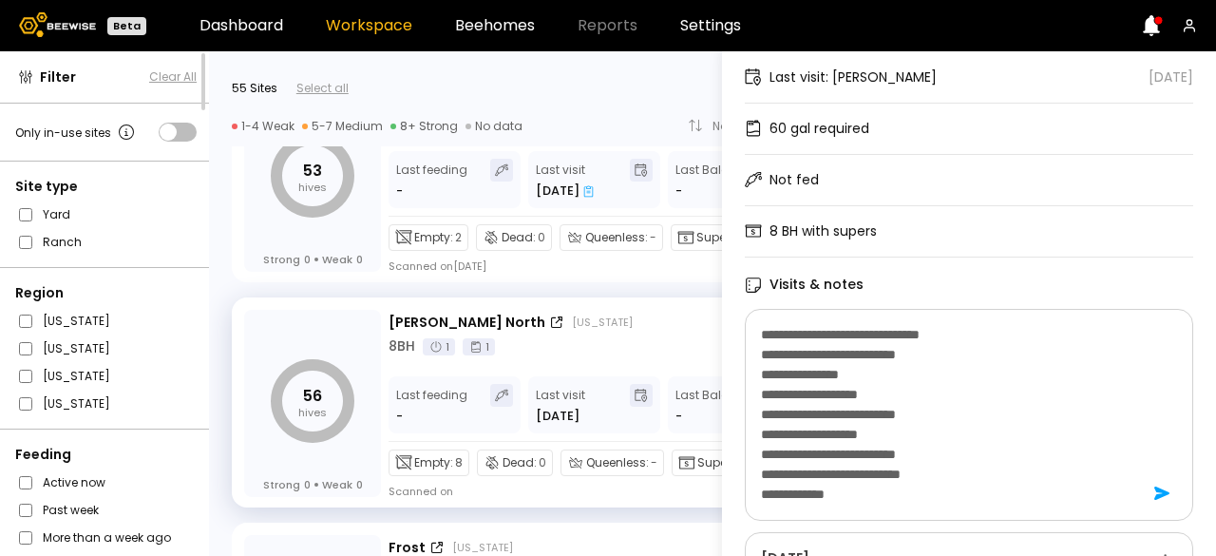
click at [802, 476] on textarea "**********" at bounding box center [946, 414] width 371 height 187
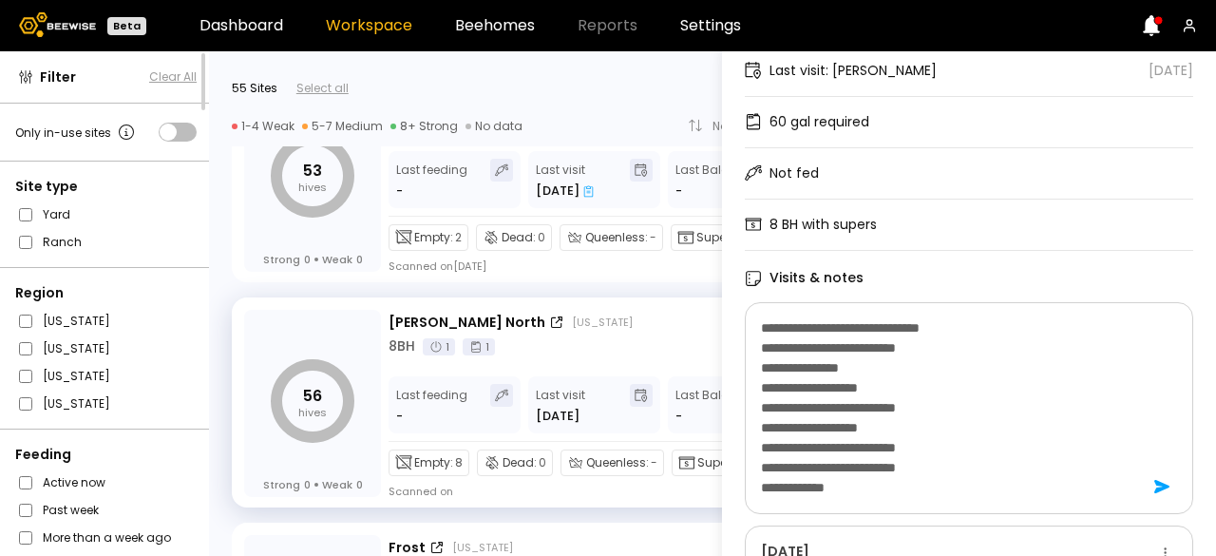
scroll to position [124, 0]
type textarea "**********"
click at [1157, 487] on icon at bounding box center [1161, 485] width 15 height 13
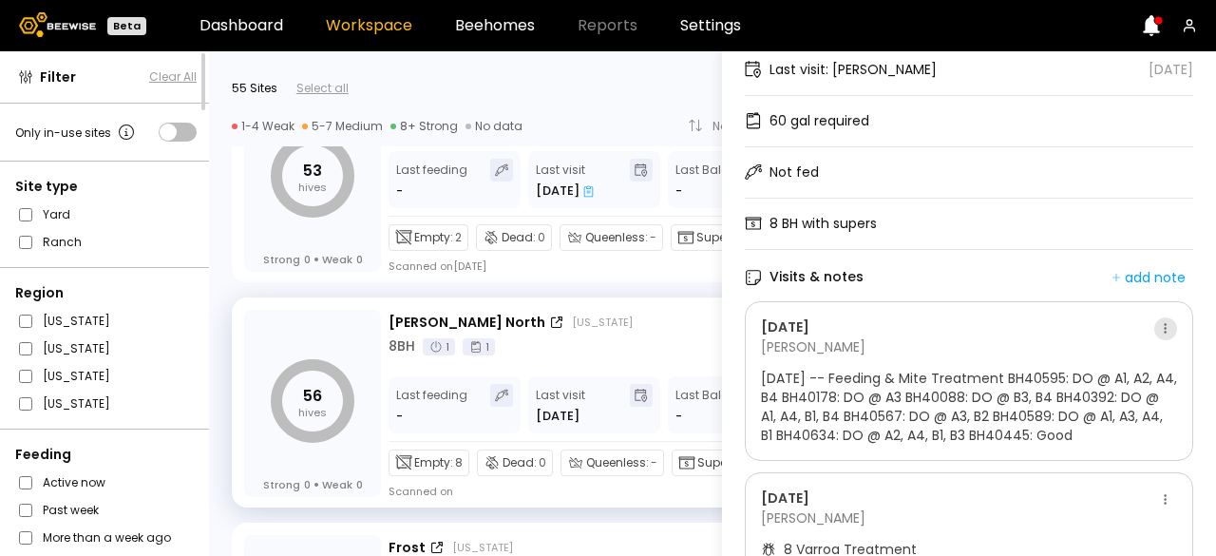
click at [1158, 331] on button at bounding box center [1165, 328] width 23 height 23
click at [1128, 356] on div "Edit" at bounding box center [1117, 362] width 32 height 13
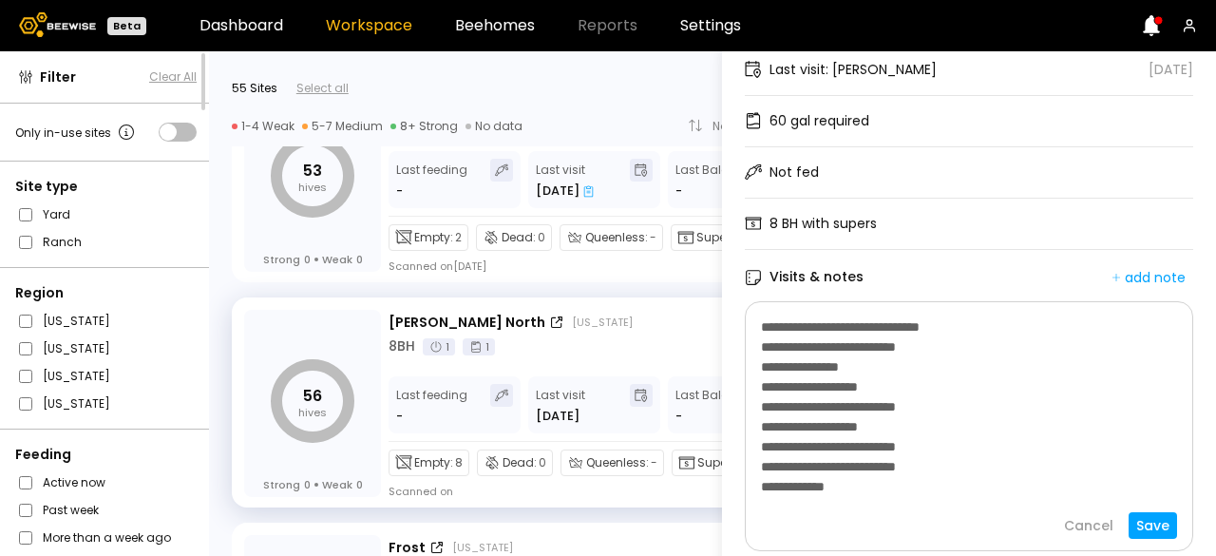
click at [1049, 328] on textarea "**********" at bounding box center [967, 407] width 413 height 187
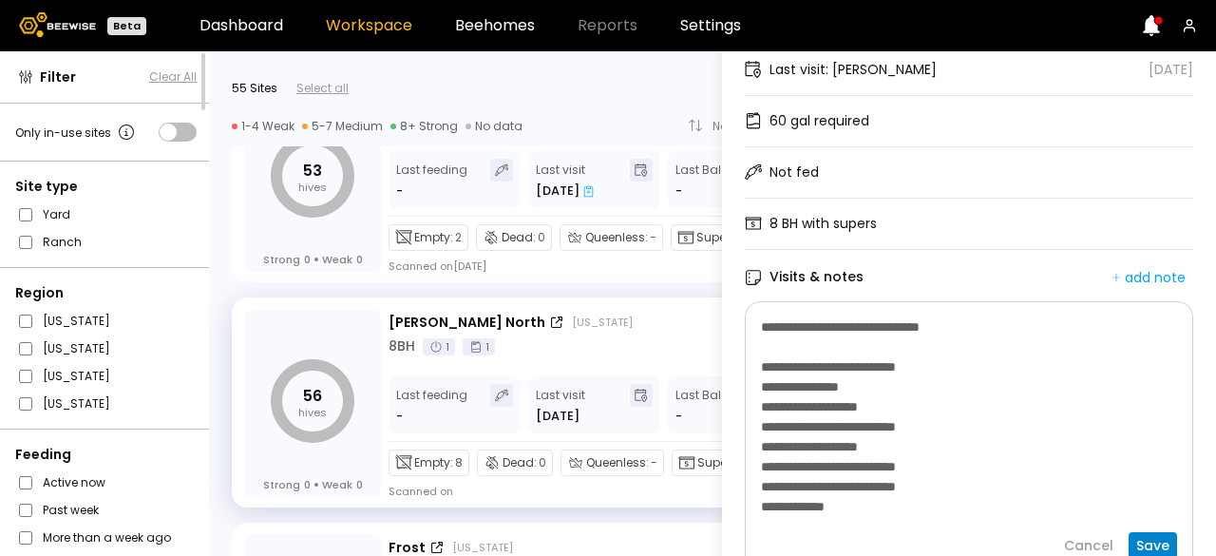
type textarea "**********"
click at [1148, 543] on div "Save" at bounding box center [1152, 545] width 33 height 17
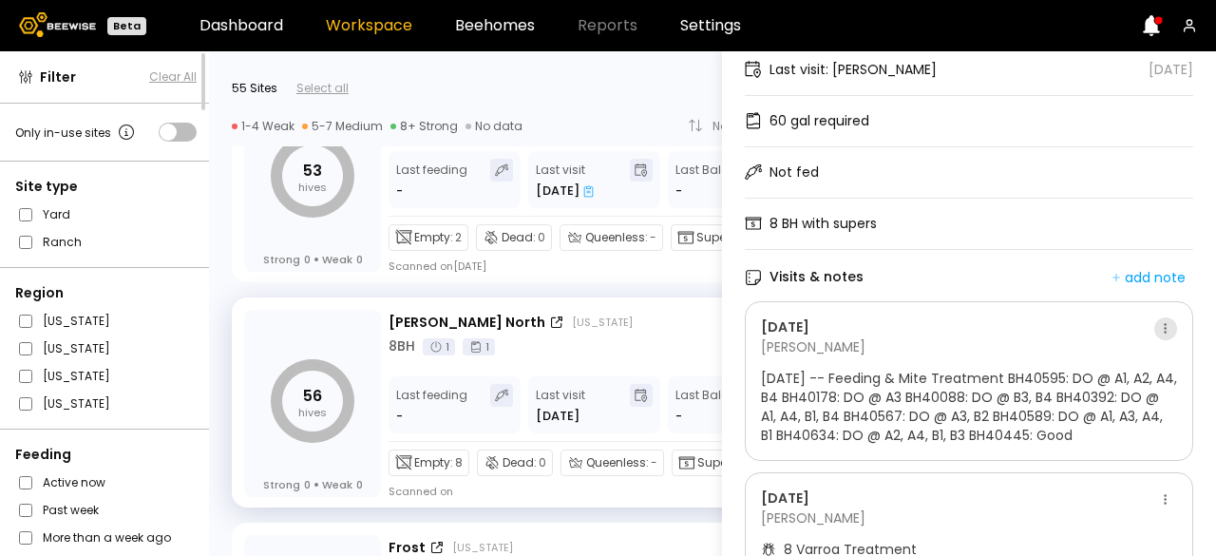
click at [1157, 333] on button at bounding box center [1165, 328] width 23 height 23
click at [1119, 364] on div "Edit" at bounding box center [1117, 362] width 32 height 13
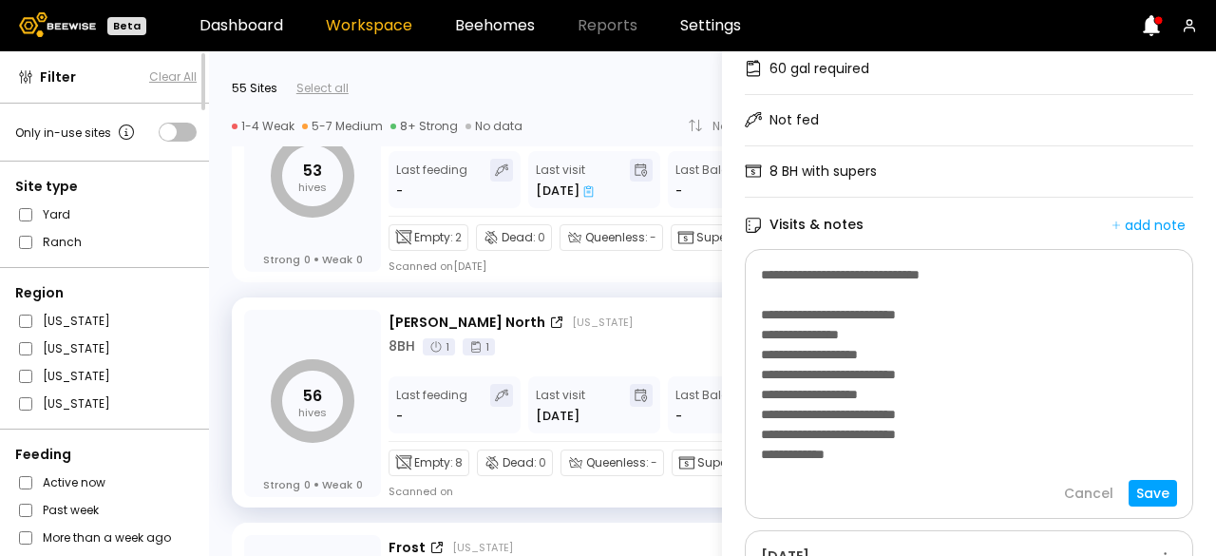
scroll to position [179, 0]
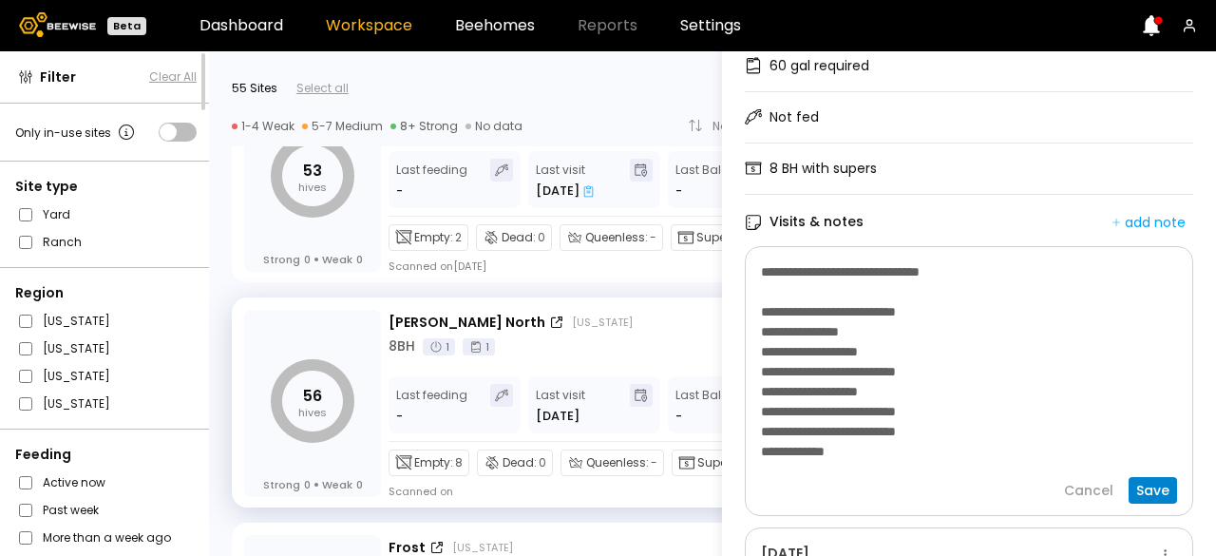
click at [1166, 489] on button "Save" at bounding box center [1153, 490] width 48 height 27
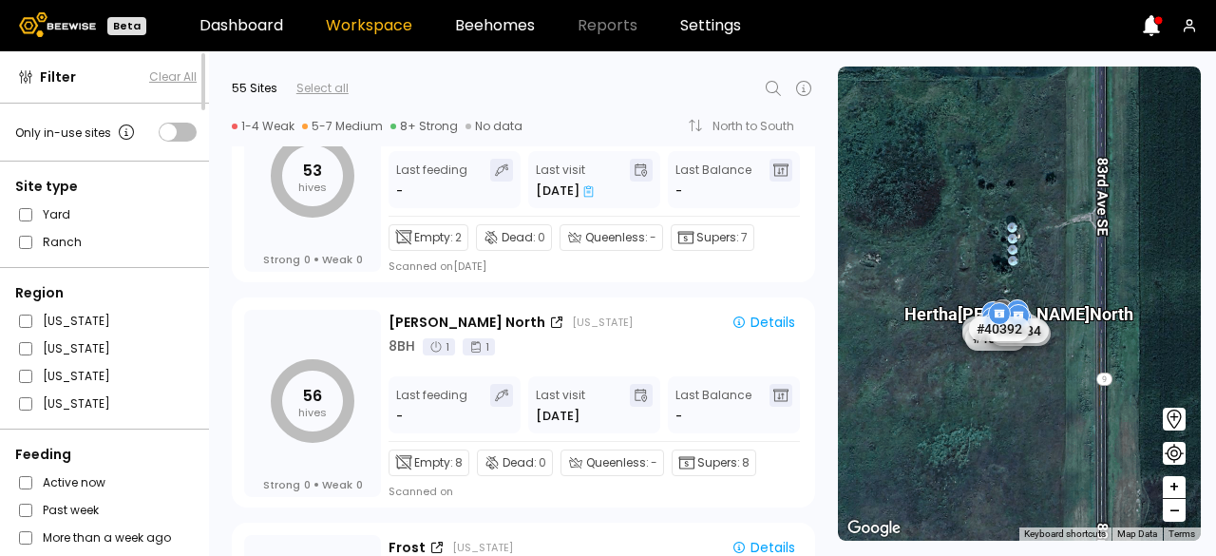
scroll to position [0, 0]
click at [1155, 31] on icon at bounding box center [1151, 25] width 17 height 21
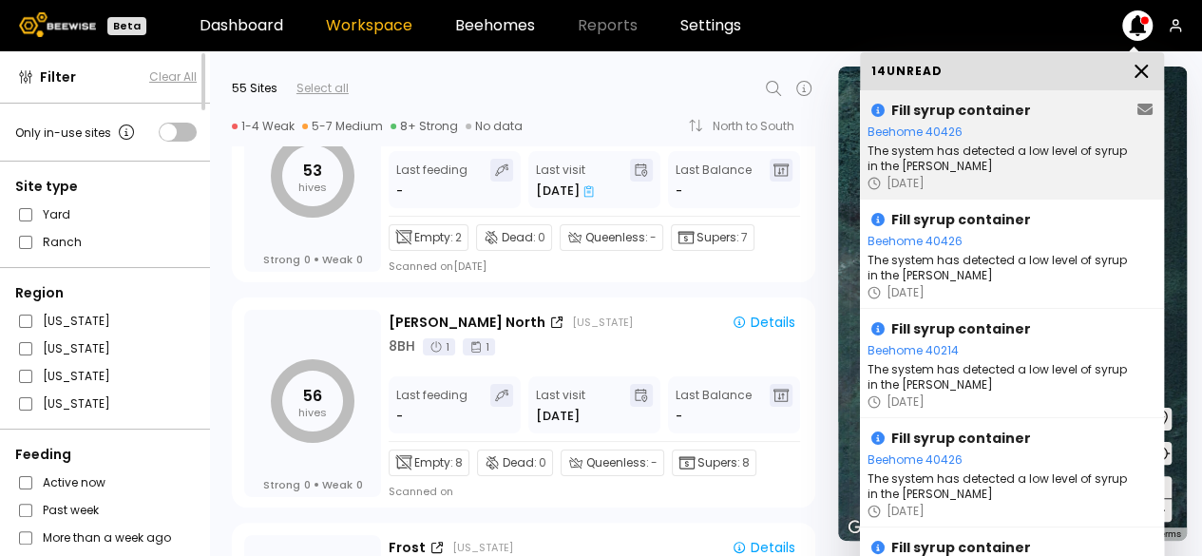
click at [925, 134] on div "Beehome 40426" at bounding box center [1000, 132] width 266 height 19
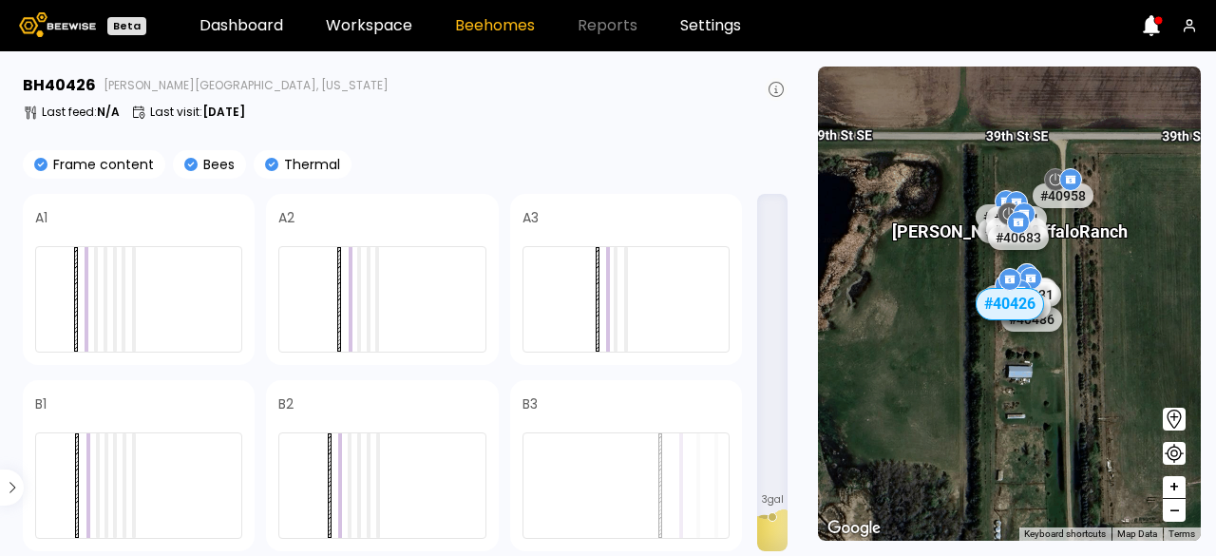
click at [767, 93] on button at bounding box center [776, 89] width 23 height 23
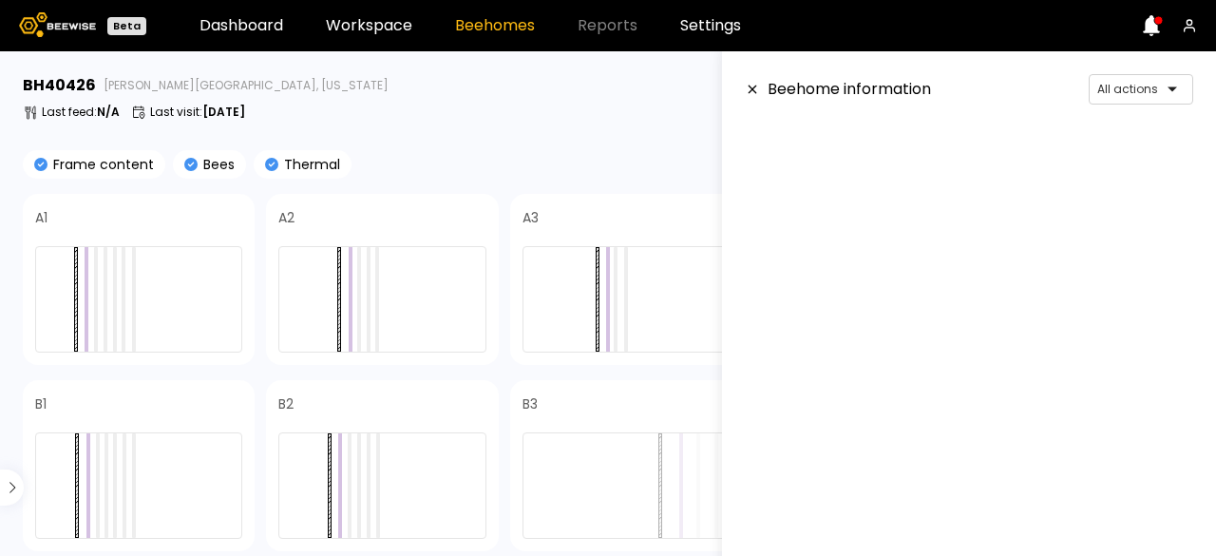
click at [866, 164] on section at bounding box center [969, 155] width 448 height 57
click at [1119, 88] on div at bounding box center [1133, 89] width 72 height 17
click at [877, 157] on section at bounding box center [969, 155] width 448 height 57
click at [746, 86] on icon at bounding box center [752, 89] width 15 height 13
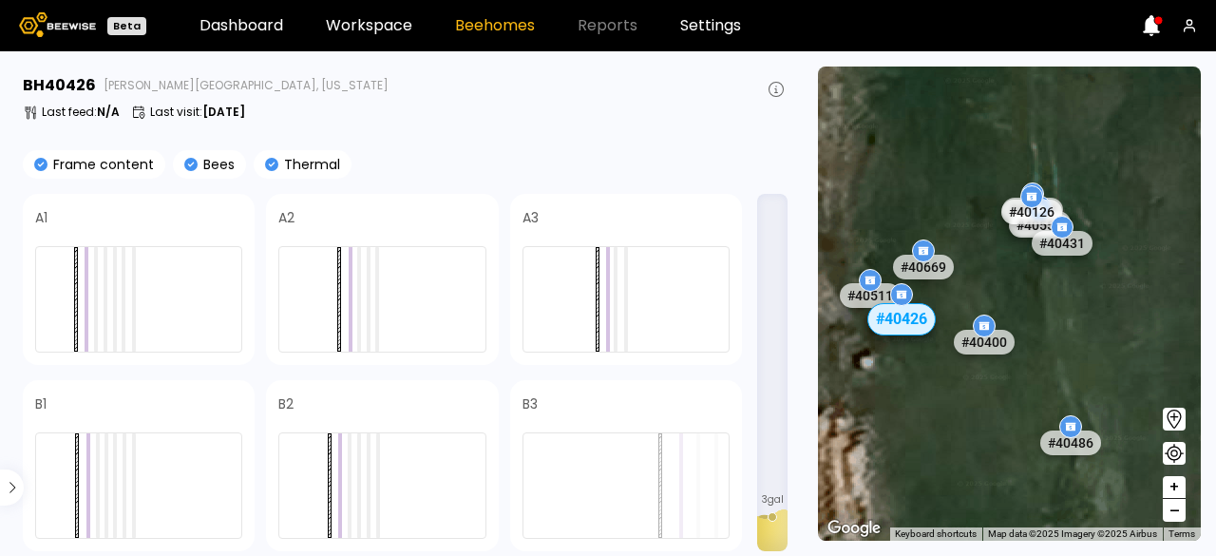
drag, startPoint x: 907, startPoint y: 166, endPoint x: 1085, endPoint y: 336, distance: 245.9
click at [1085, 336] on div "# 40228 # 40623 # 40678 # 40662 # 40462 # 40399 # 40649 # 40548 # 40145 # 40246…" at bounding box center [1009, 304] width 383 height 474
click at [929, 175] on div "# 40228 # 40623 # 40678 # 40662 # 40462 # 40399 # 40649 # 40548 # 40145 # 40246…" at bounding box center [1009, 304] width 383 height 474
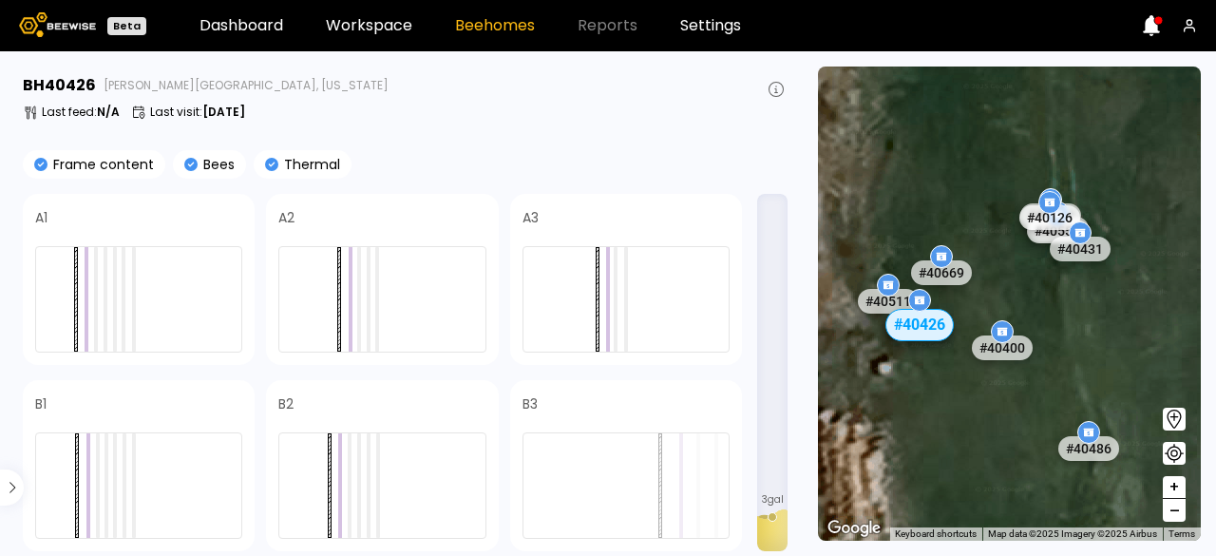
drag, startPoint x: 965, startPoint y: 311, endPoint x: 1066, endPoint y: 302, distance: 101.1
click at [1066, 302] on div "# 40228 # 40623 # 40678 # 40662 # 40462 # 40399 # 40649 # 40548 # 40145 # 40246…" at bounding box center [1009, 304] width 383 height 474
click at [1015, 349] on div "# 40400" at bounding box center [1002, 347] width 67 height 30
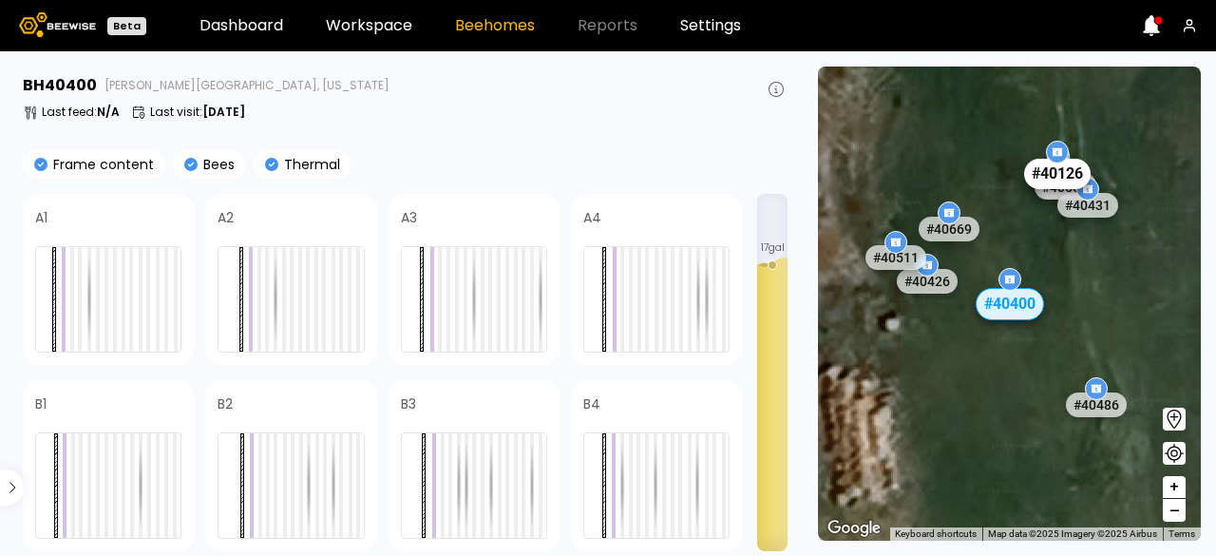
click at [1074, 179] on div "# 40126" at bounding box center [1057, 174] width 67 height 30
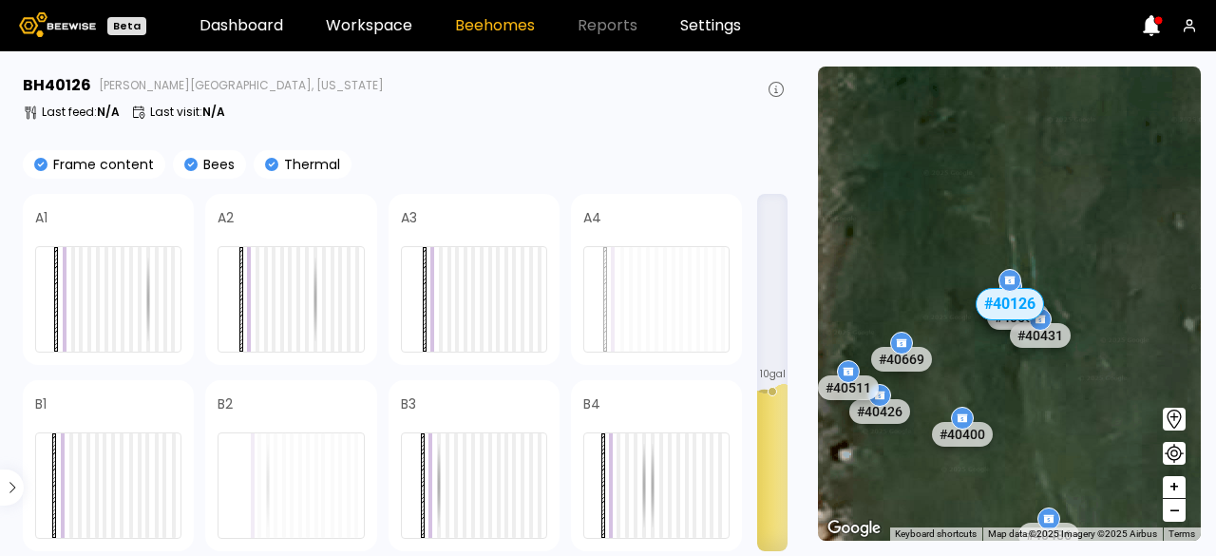
click at [1003, 282] on icon at bounding box center [1009, 279] width 15 height 15
click at [999, 316] on div "# 40126" at bounding box center [1010, 304] width 68 height 32
click at [1001, 332] on div "# 40228 # 40623 # 40678 # 40662 # 40462 # 40399 # 40649 # 40548 # 40145 # 40246…" at bounding box center [1009, 304] width 383 height 474
click at [1009, 324] on div "# 40550" at bounding box center [1017, 316] width 67 height 30
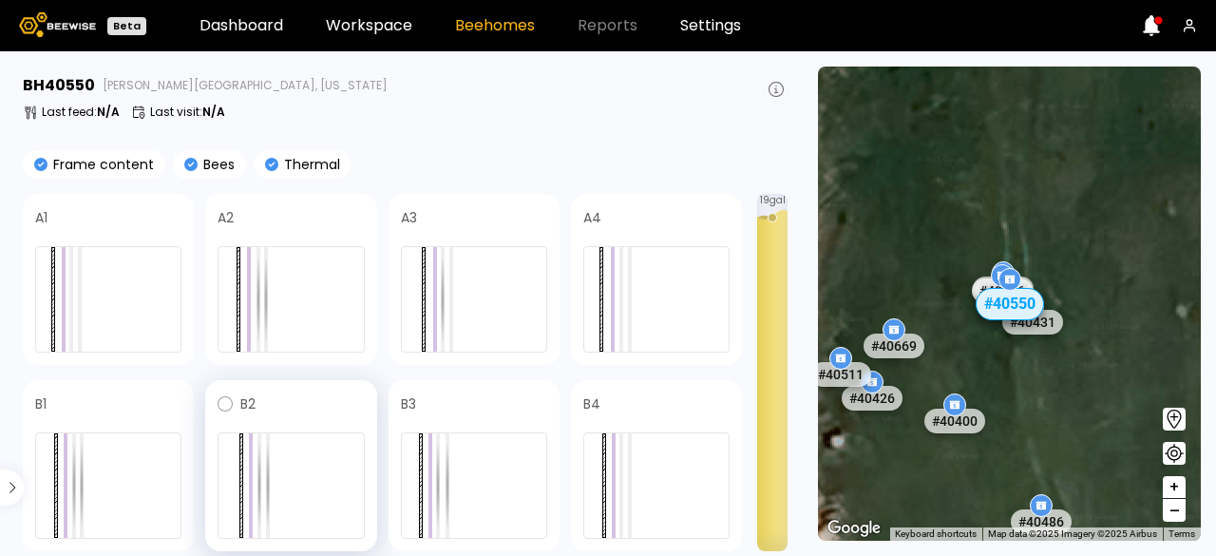
click at [289, 480] on div at bounding box center [291, 485] width 146 height 106
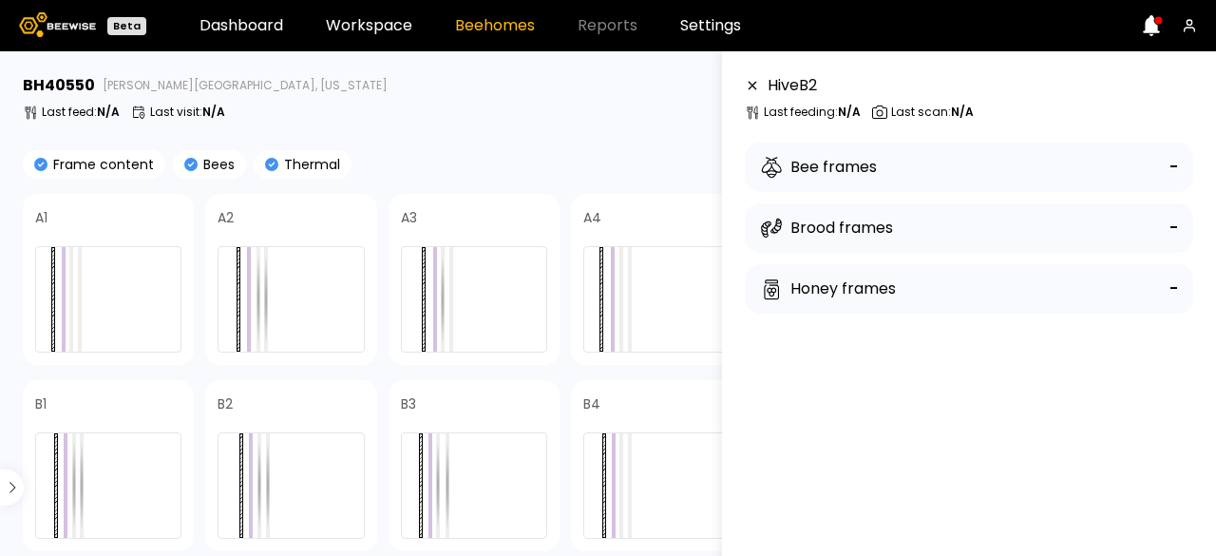
click at [582, 119] on div "Last feed : N/A Last visit : N/A" at bounding box center [405, 112] width 765 height 15
click at [228, 26] on link "Dashboard" at bounding box center [242, 25] width 84 height 15
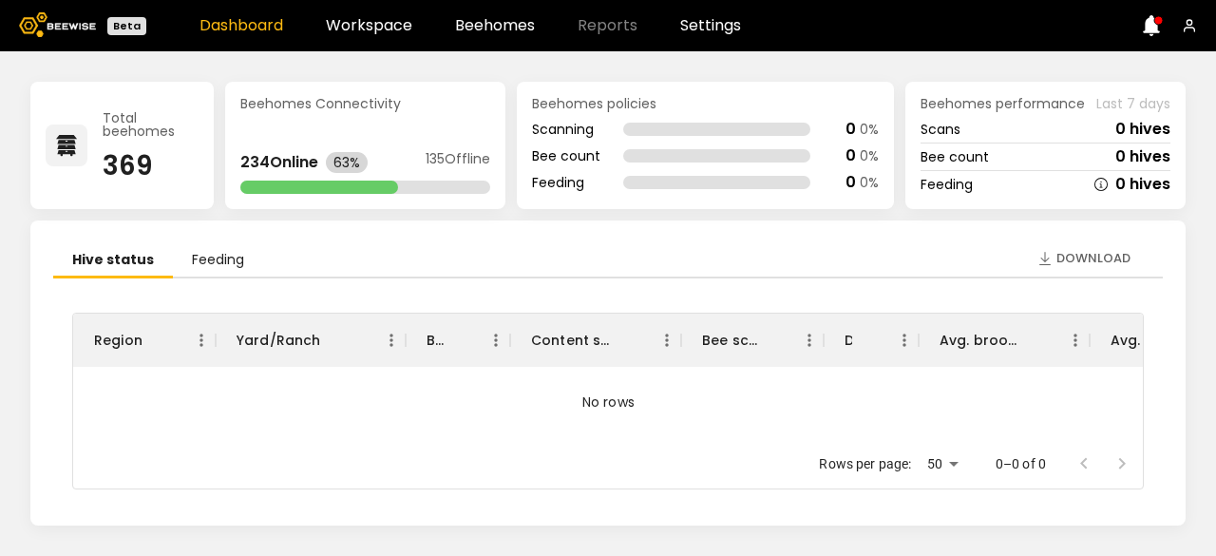
click at [220, 248] on li "Feeding" at bounding box center [218, 260] width 90 height 35
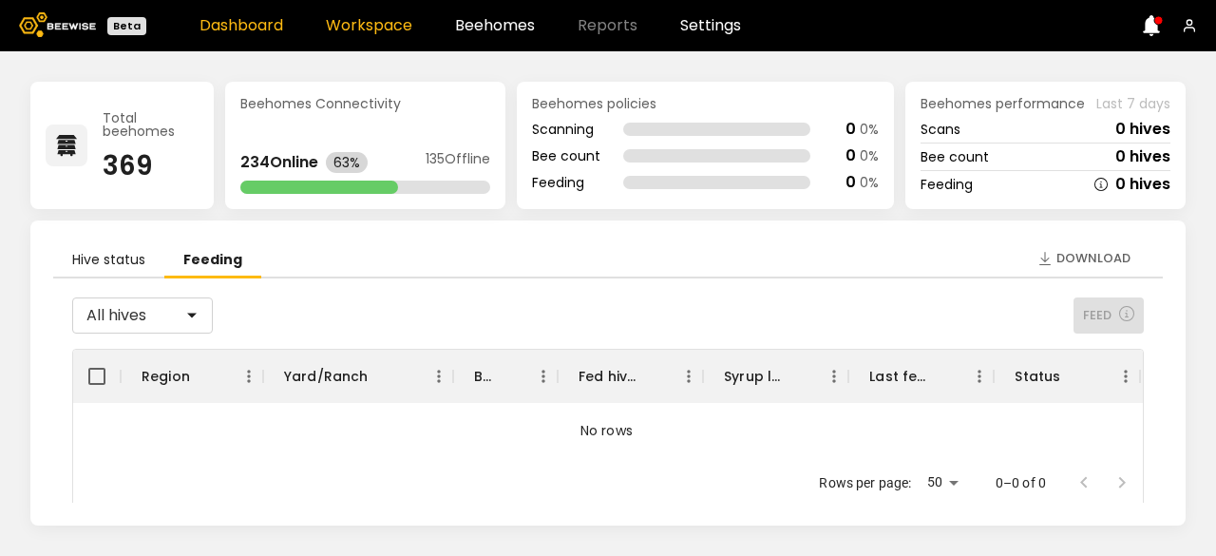
click at [362, 22] on link "Workspace" at bounding box center [369, 25] width 86 height 15
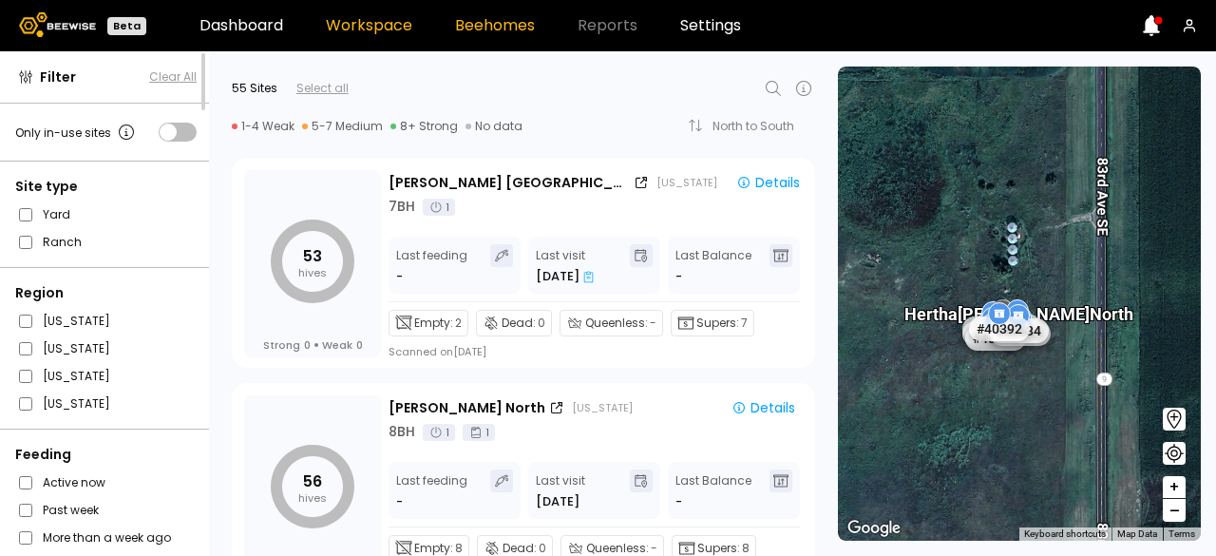
click at [508, 26] on link "Beehomes" at bounding box center [495, 25] width 80 height 15
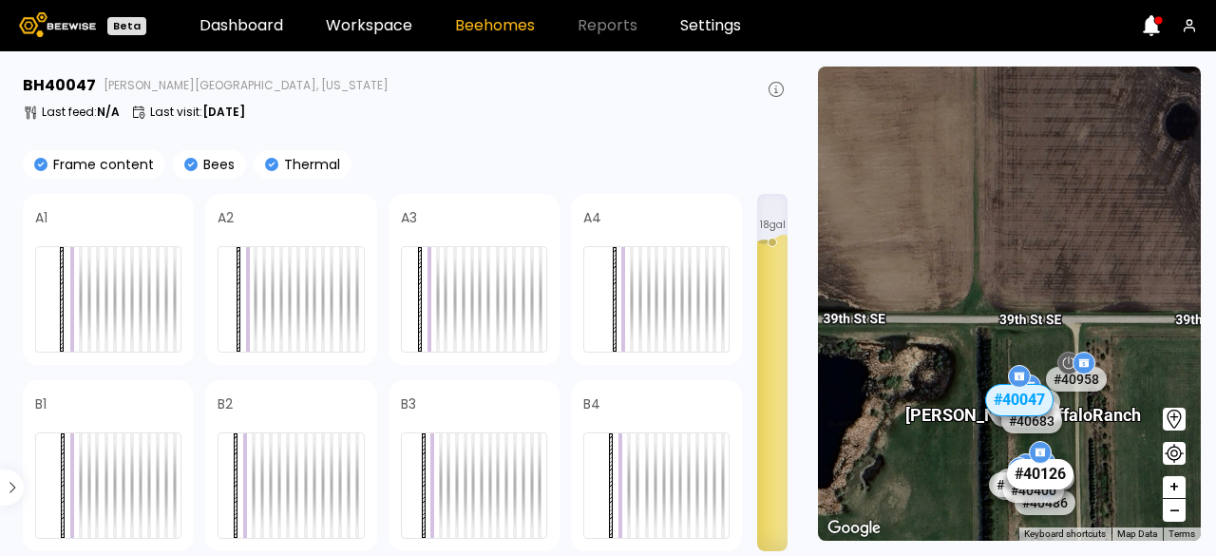
click at [1047, 484] on div "# 40126" at bounding box center [1039, 473] width 67 height 30
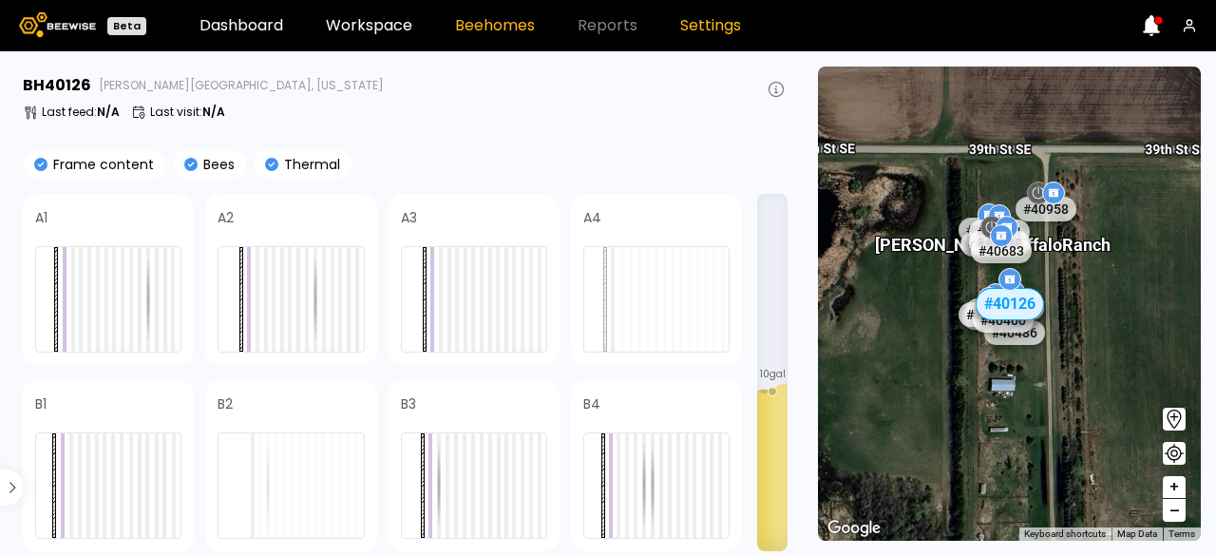
click at [722, 24] on link "Settings" at bounding box center [710, 25] width 61 height 15
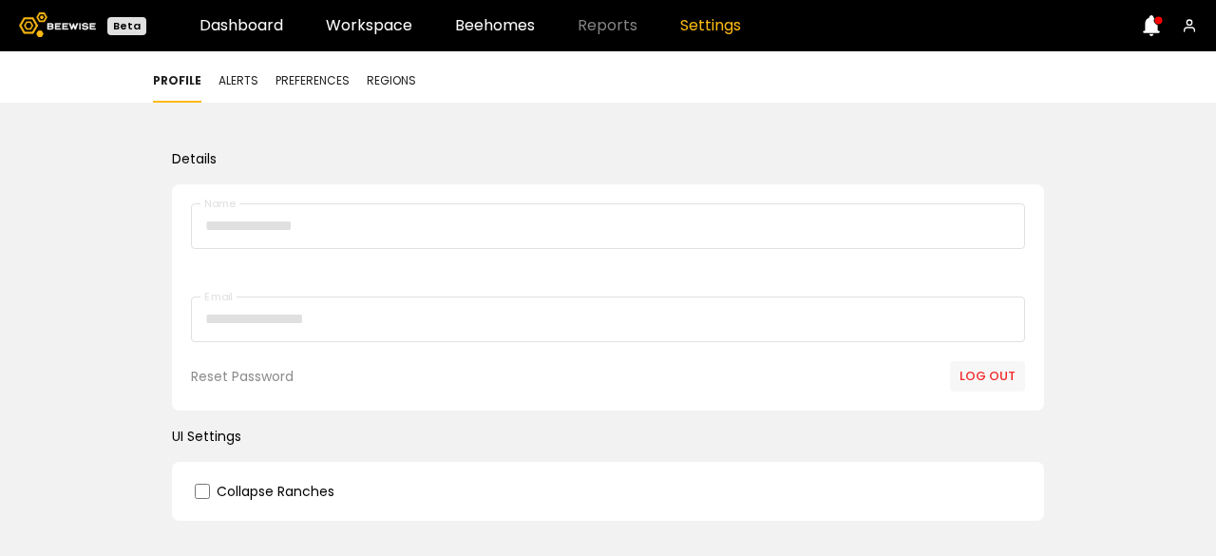
click at [228, 73] on span "Alerts" at bounding box center [239, 80] width 40 height 17
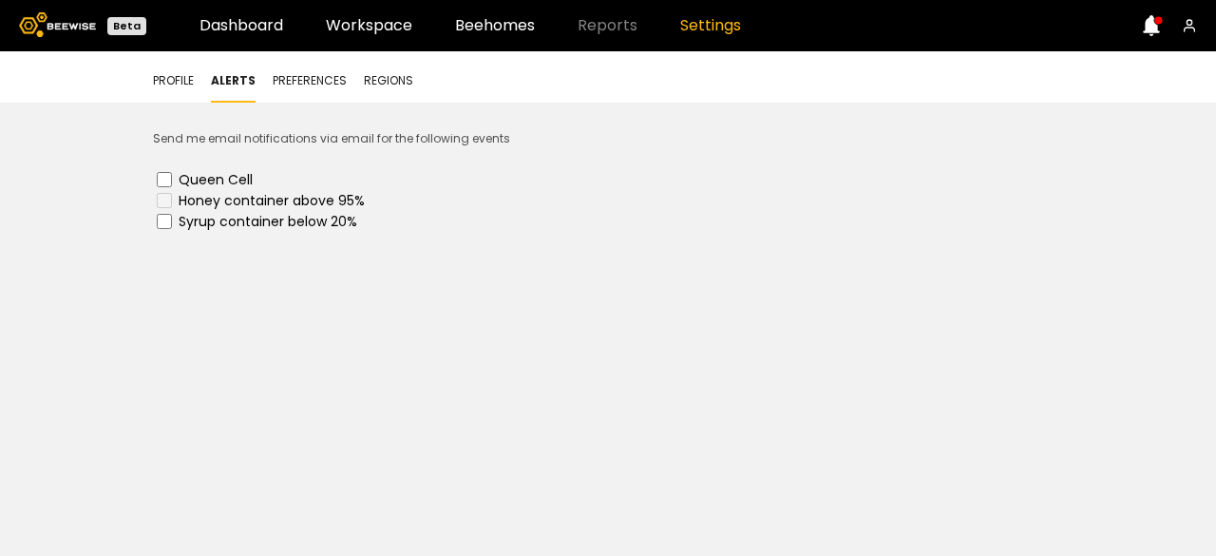
click at [287, 80] on span "Preferences" at bounding box center [310, 80] width 74 height 17
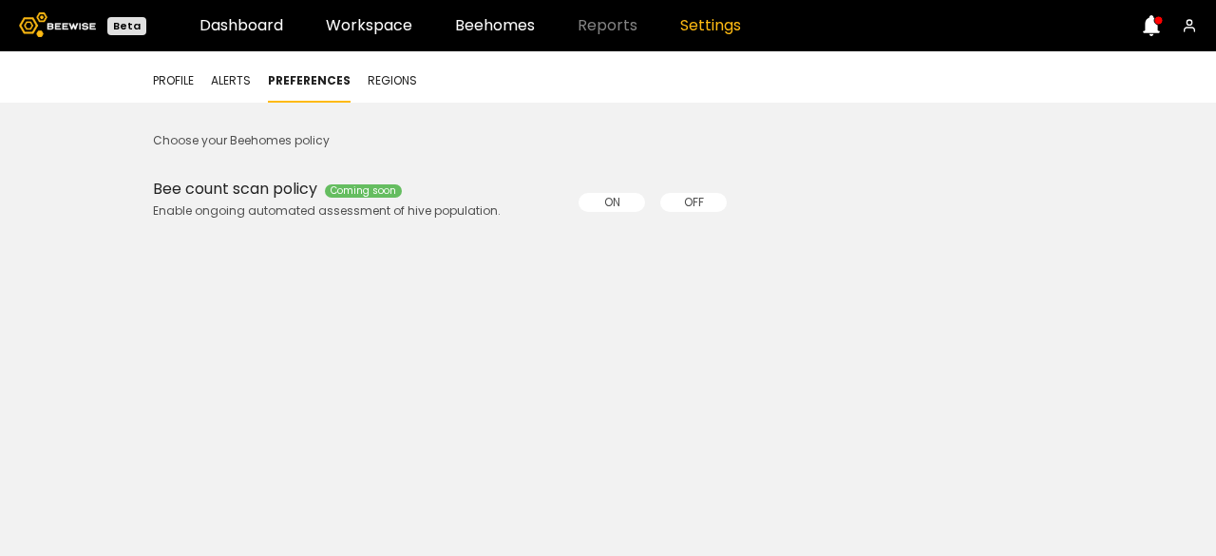
click at [405, 74] on span "Regions" at bounding box center [392, 80] width 49 height 17
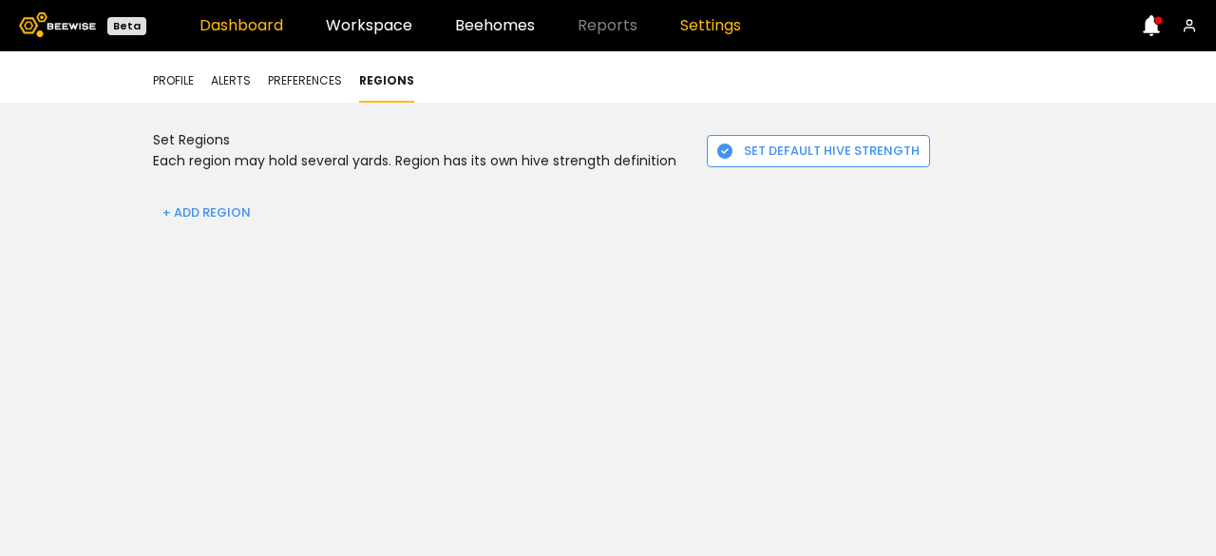
click at [250, 18] on link "Dashboard" at bounding box center [242, 25] width 84 height 15
